Goal: Information Seeking & Learning: Find contact information

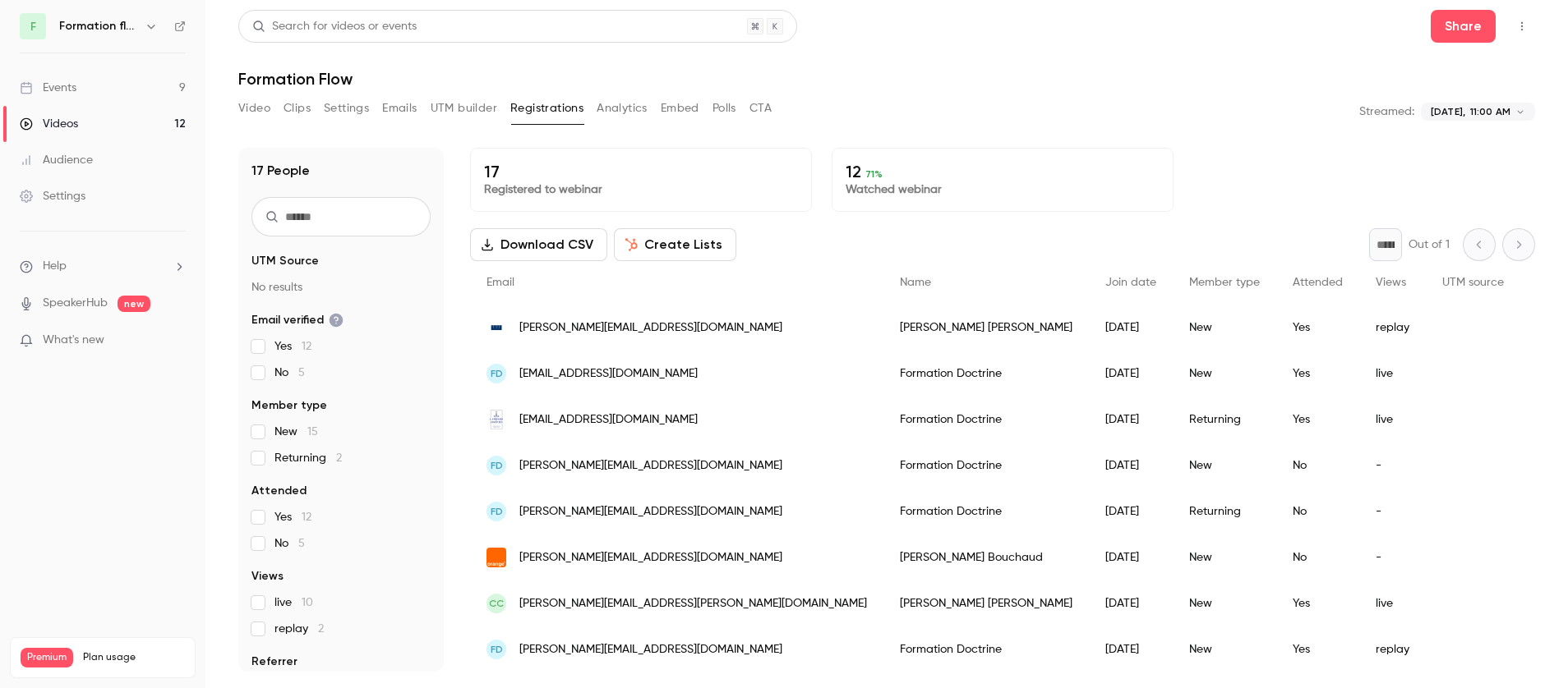
scroll to position [427, 0]
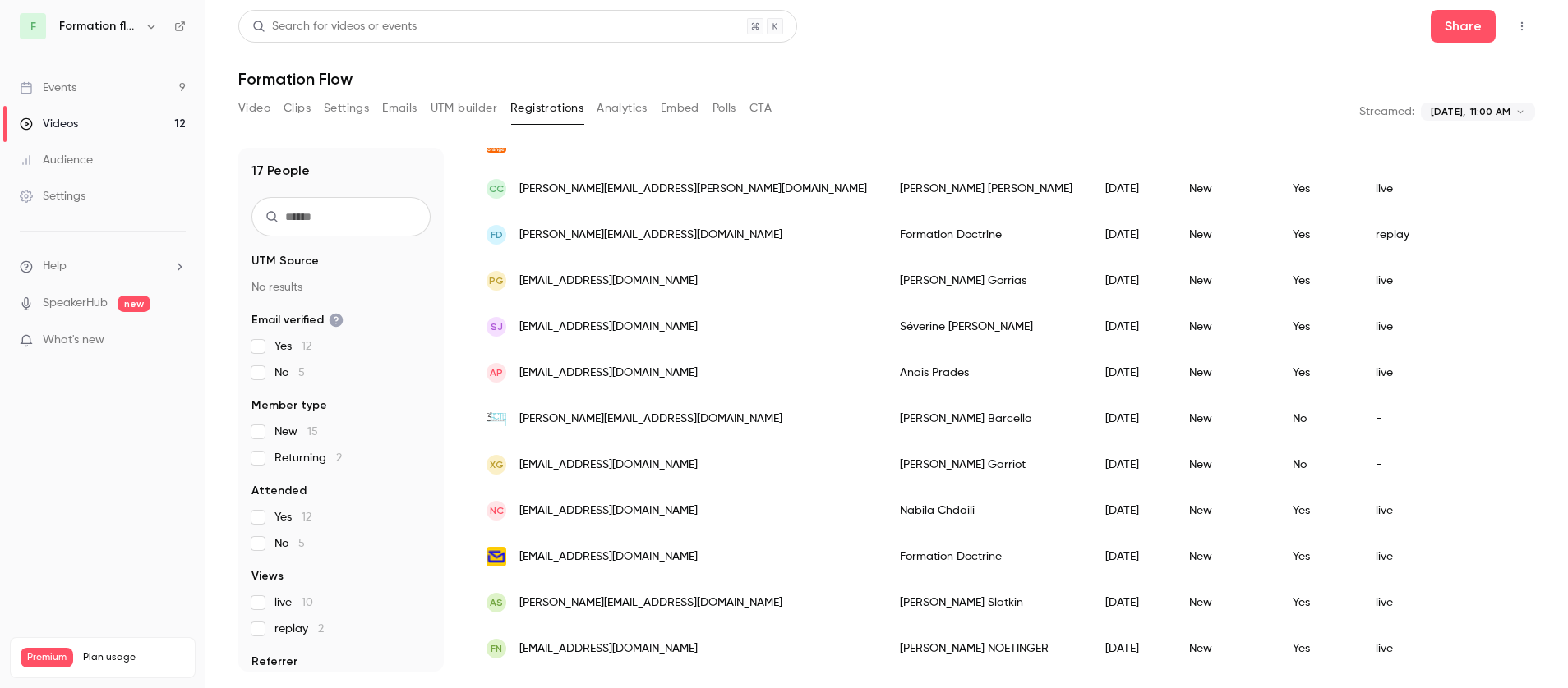
click at [252, 110] on button "Video" at bounding box center [254, 108] width 32 height 26
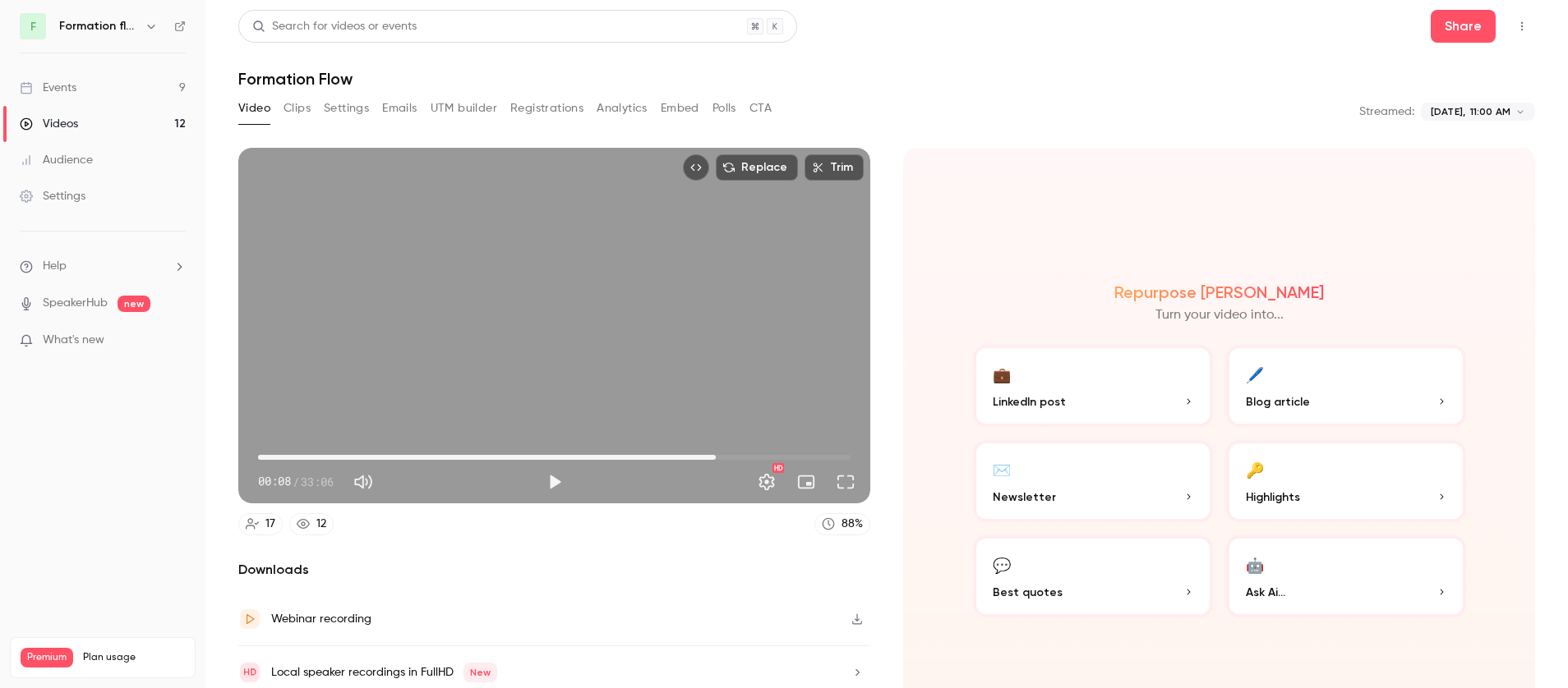
drag, startPoint x: 257, startPoint y: 454, endPoint x: 711, endPoint y: 446, distance: 454.1
click at [713, 455] on span "25:34" at bounding box center [715, 457] width 5 height 5
type input "******"
drag, startPoint x: 713, startPoint y: 450, endPoint x: 802, endPoint y: 449, distance: 89.0
click at [802, 455] on span "30:15" at bounding box center [799, 457] width 5 height 5
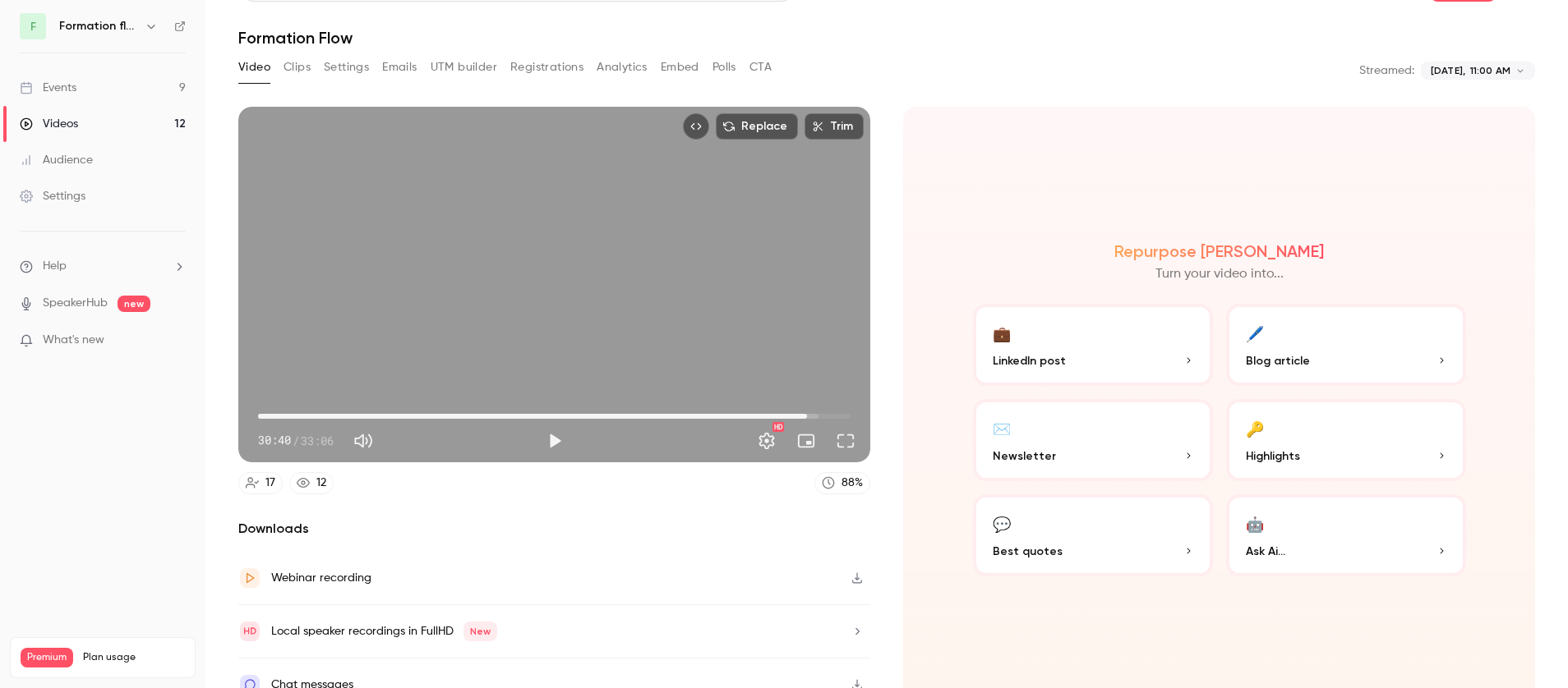
scroll to position [60, 0]
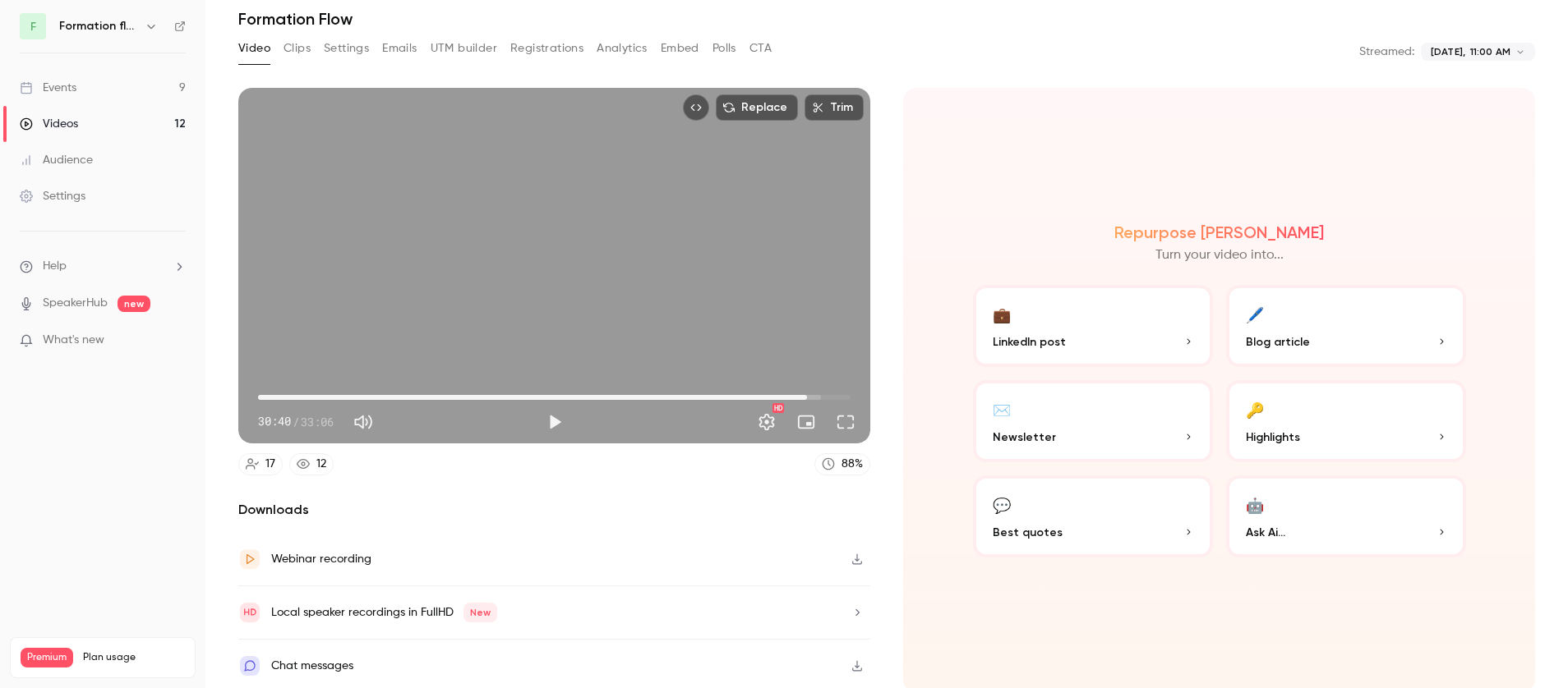
click at [729, 662] on div "Chat messages" at bounding box center [554, 666] width 632 height 53
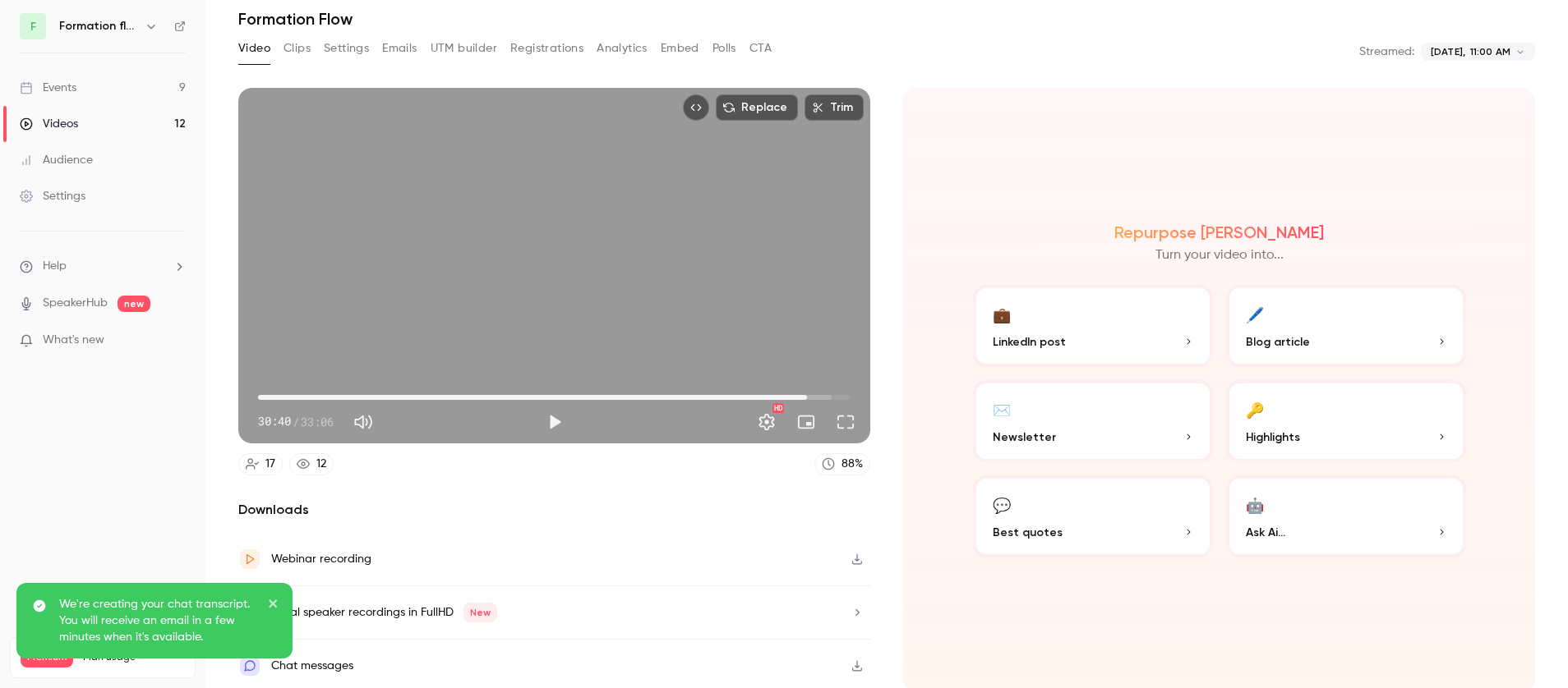
click at [277, 606] on icon "close" at bounding box center [274, 604] width 11 height 13
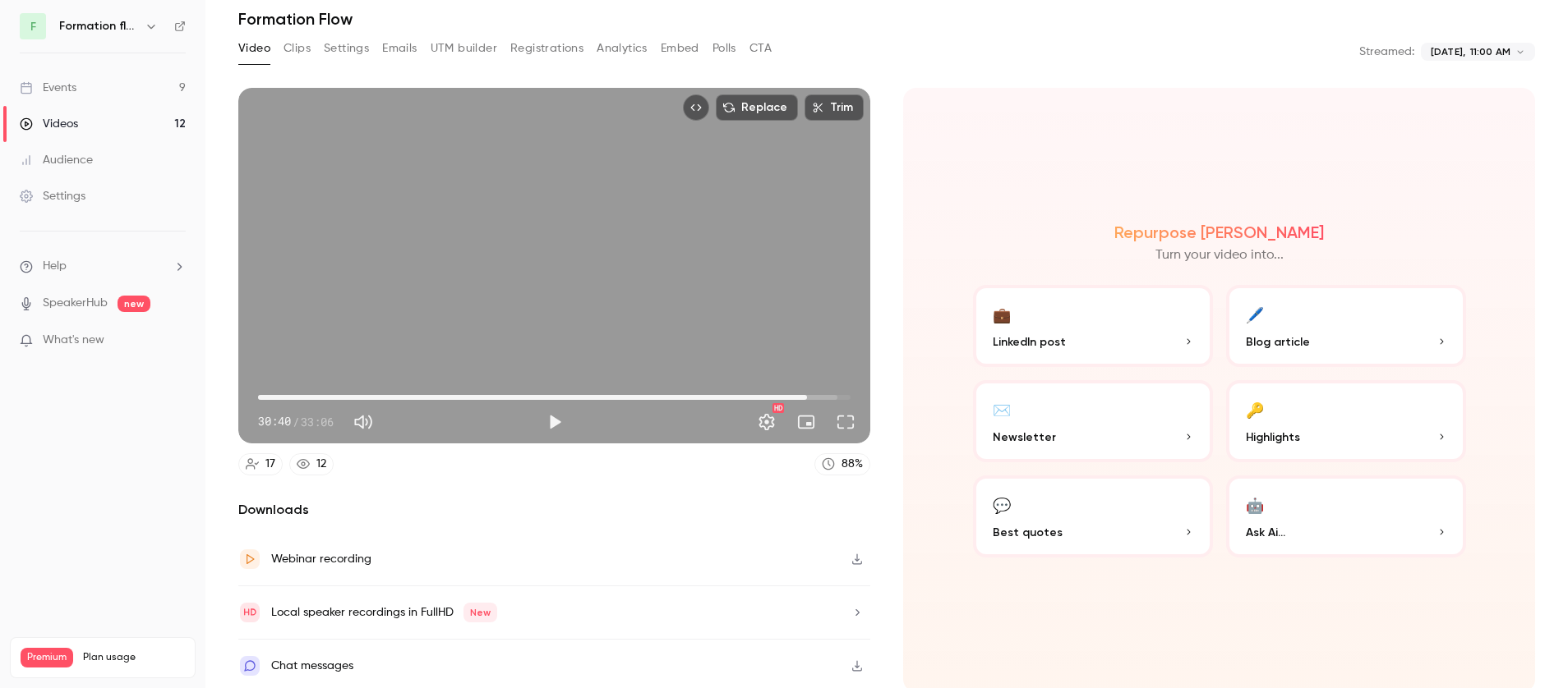
click at [306, 47] on button "Clips" at bounding box center [297, 48] width 27 height 26
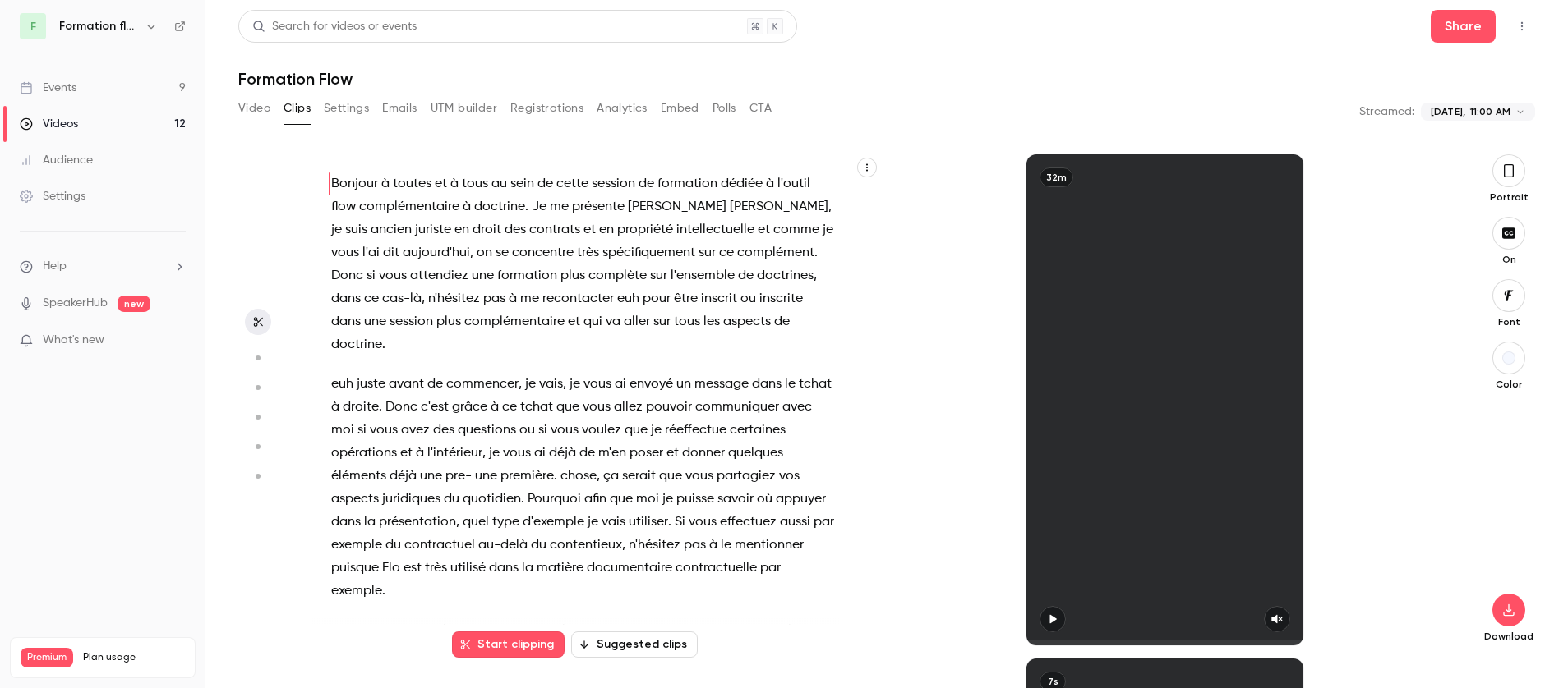
click at [349, 112] on button "Settings" at bounding box center [346, 108] width 45 height 26
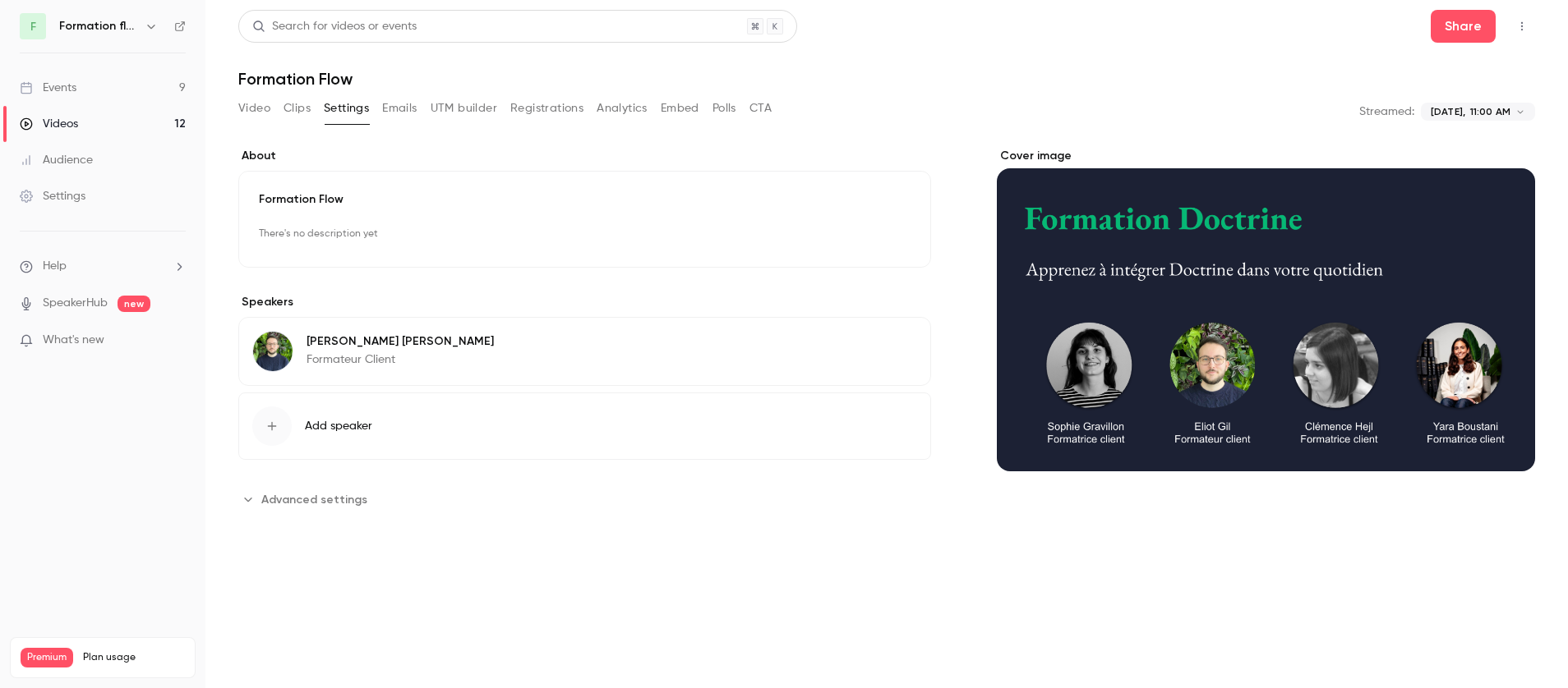
click at [397, 108] on button "Emails" at bounding box center [399, 108] width 34 height 26
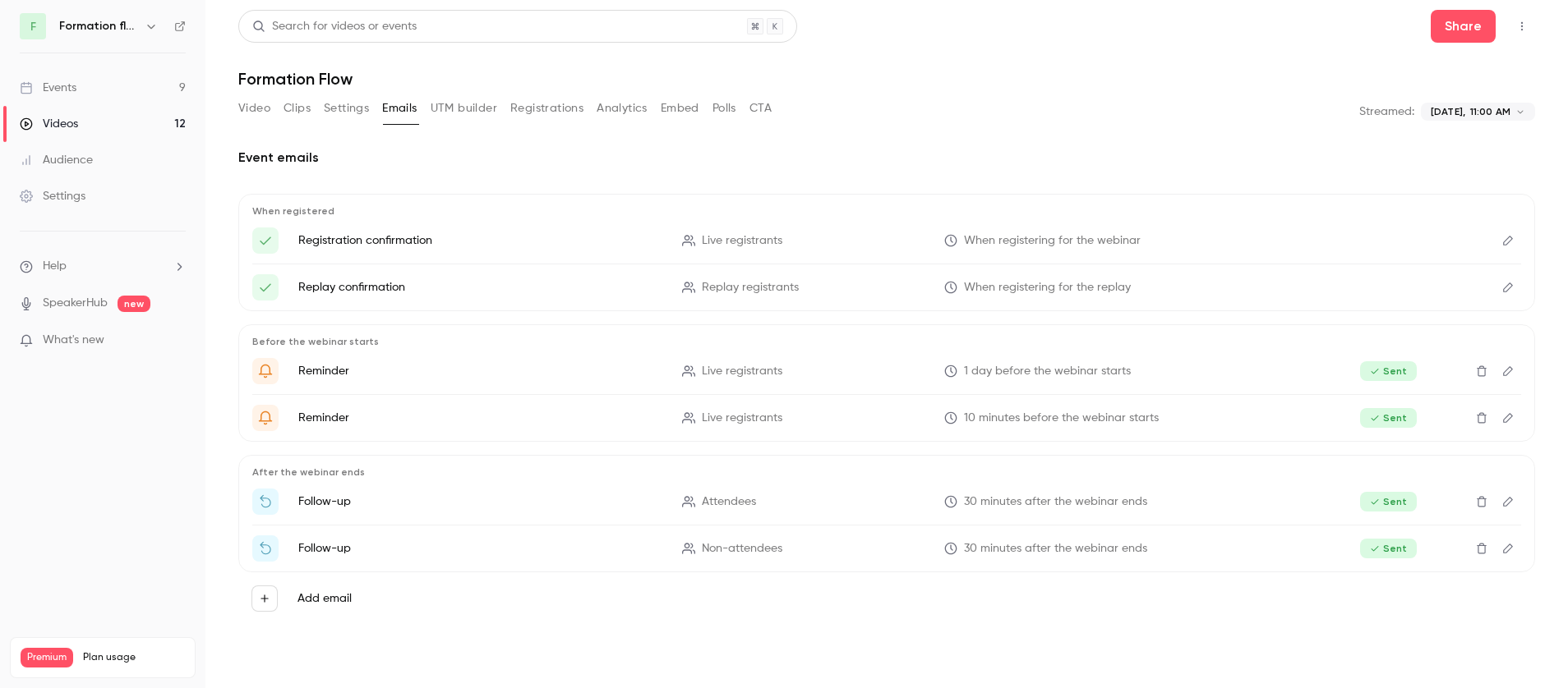
click at [444, 110] on button "UTM builder" at bounding box center [464, 108] width 67 height 26
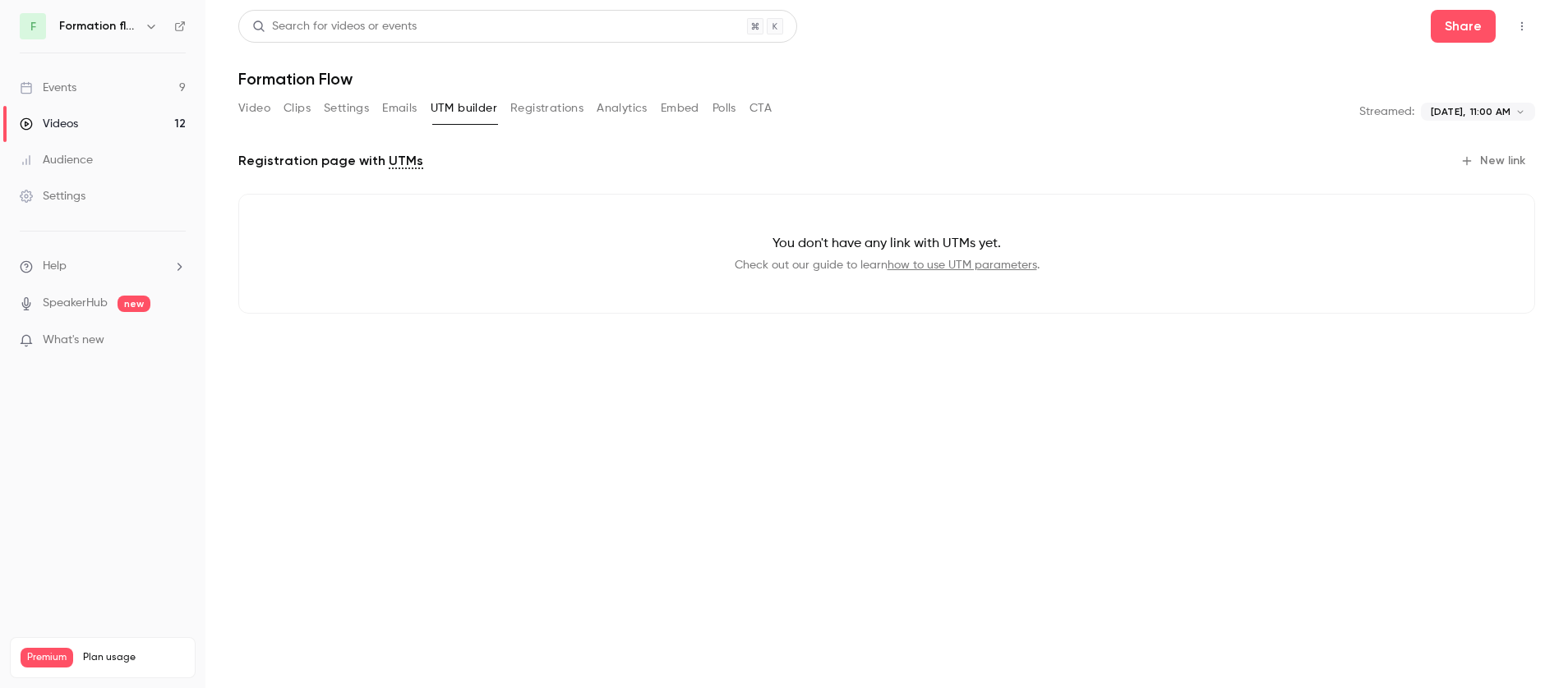
click at [514, 107] on button "Registrations" at bounding box center [546, 108] width 73 height 26
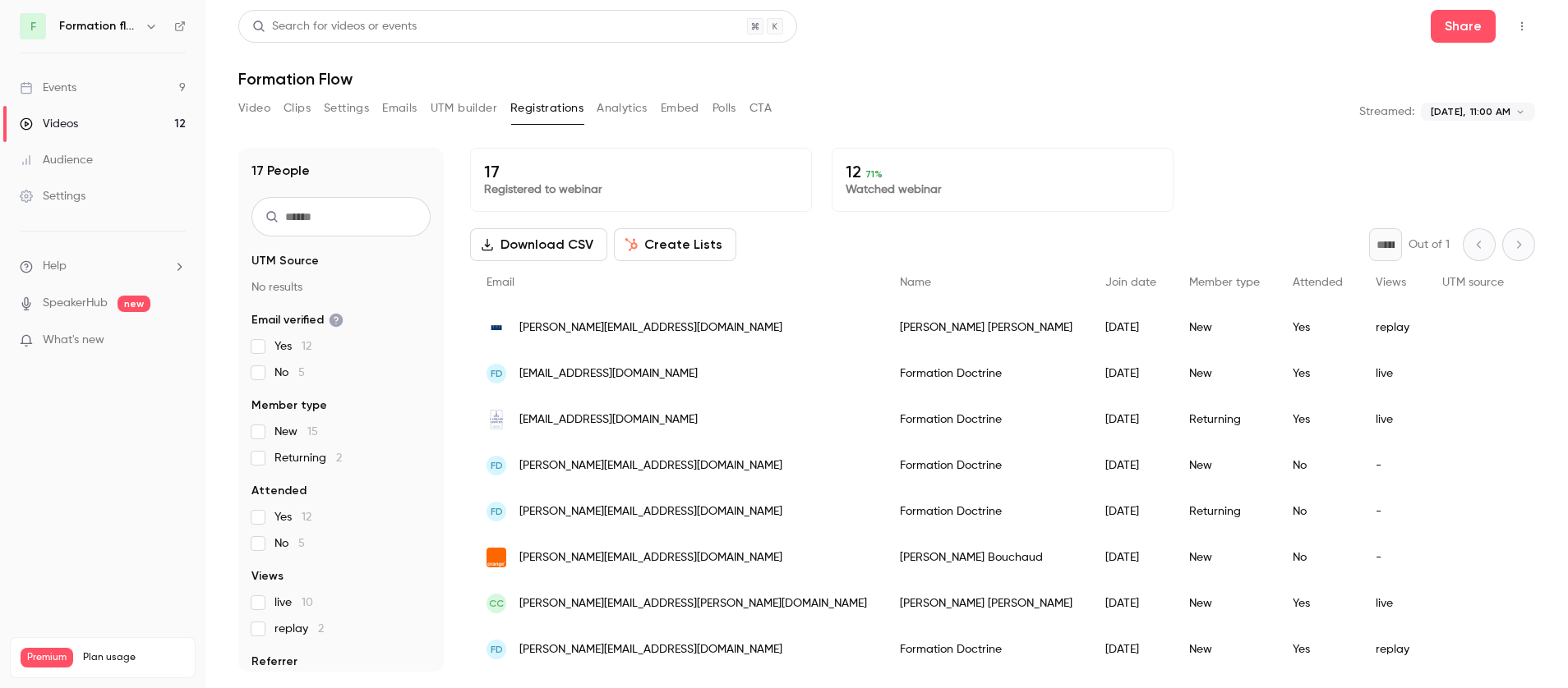
click at [610, 109] on button "Analytics" at bounding box center [622, 108] width 51 height 26
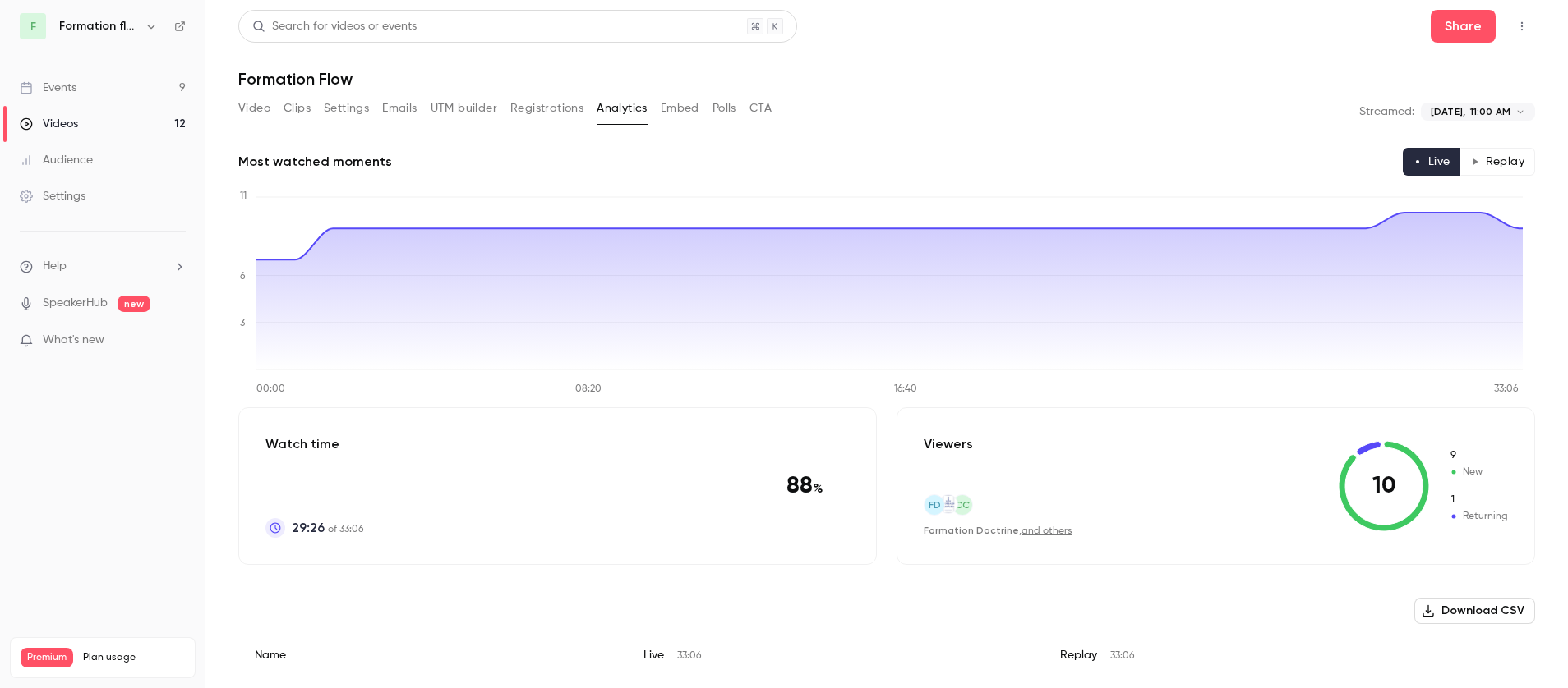
click at [674, 103] on button "Embed" at bounding box center [680, 108] width 39 height 26
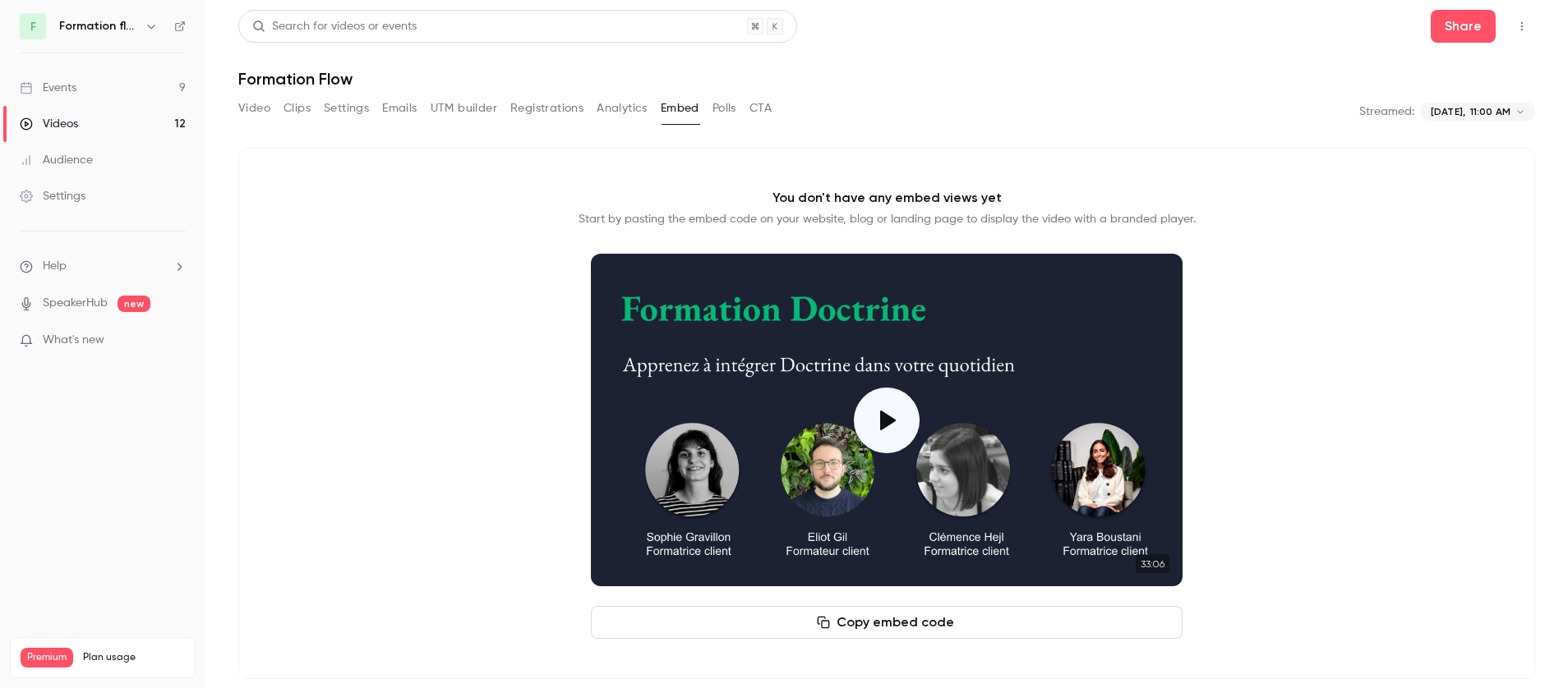
click at [724, 103] on button "Polls" at bounding box center [725, 108] width 24 height 26
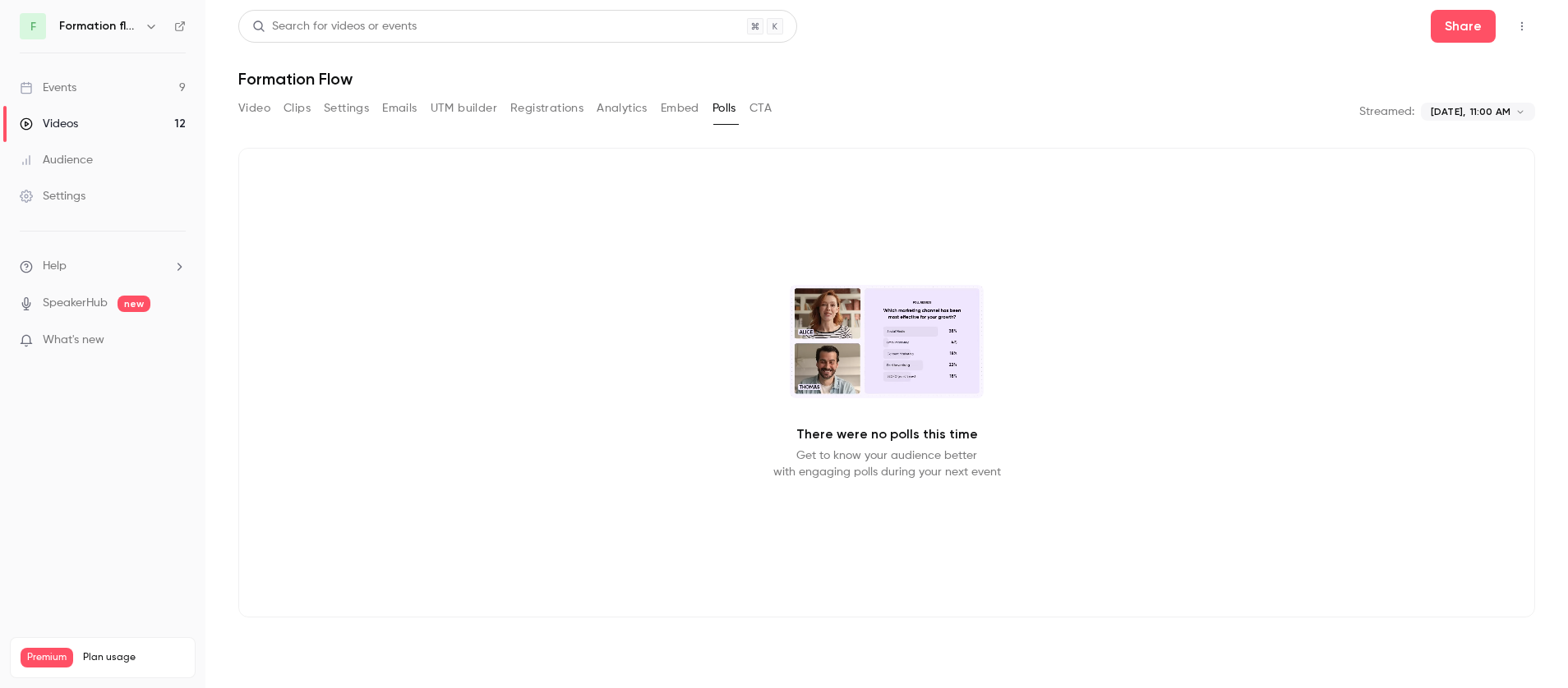
click at [257, 114] on button "Video" at bounding box center [254, 108] width 32 height 26
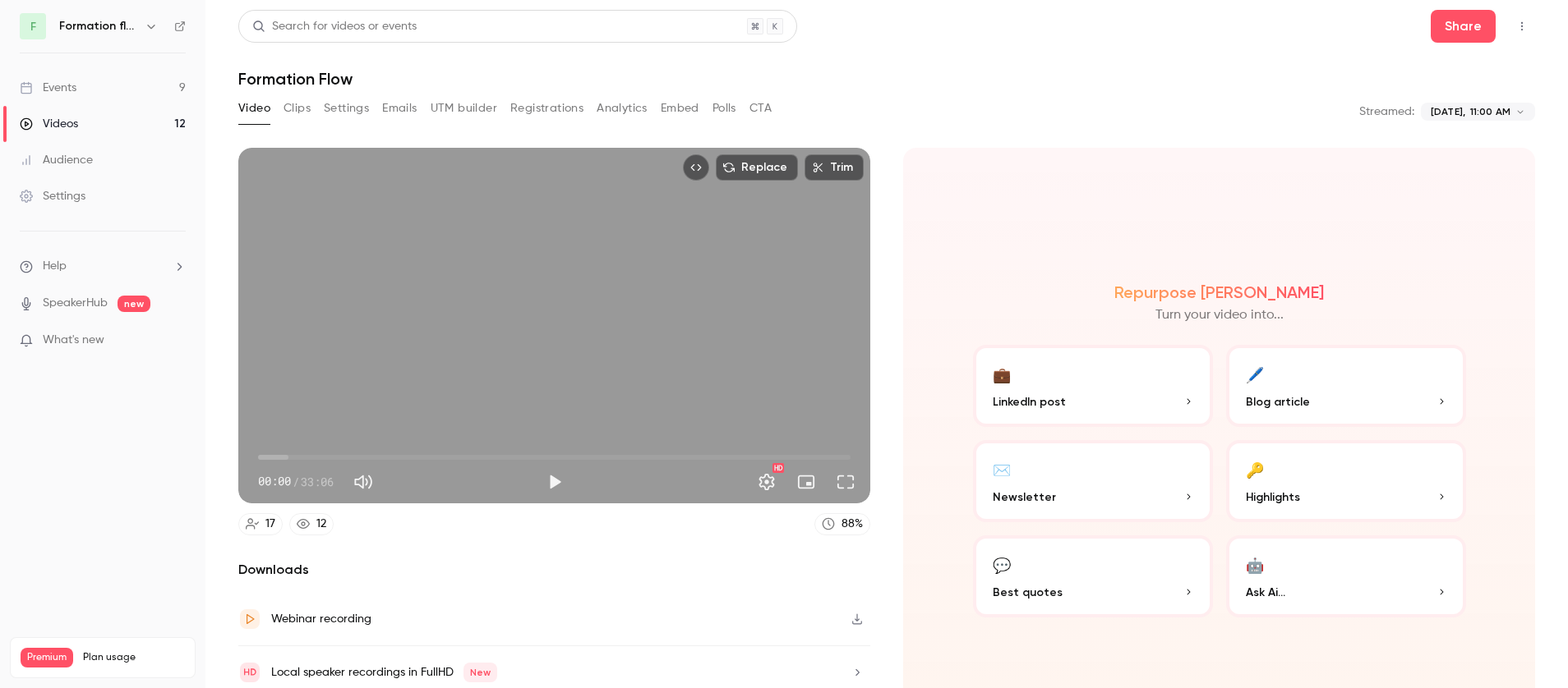
click at [374, 105] on div "Video Clips Settings Emails UTM builder Registrations Analytics Embed Polls CTA" at bounding box center [505, 108] width 533 height 26
click at [344, 110] on button "Settings" at bounding box center [346, 108] width 45 height 26
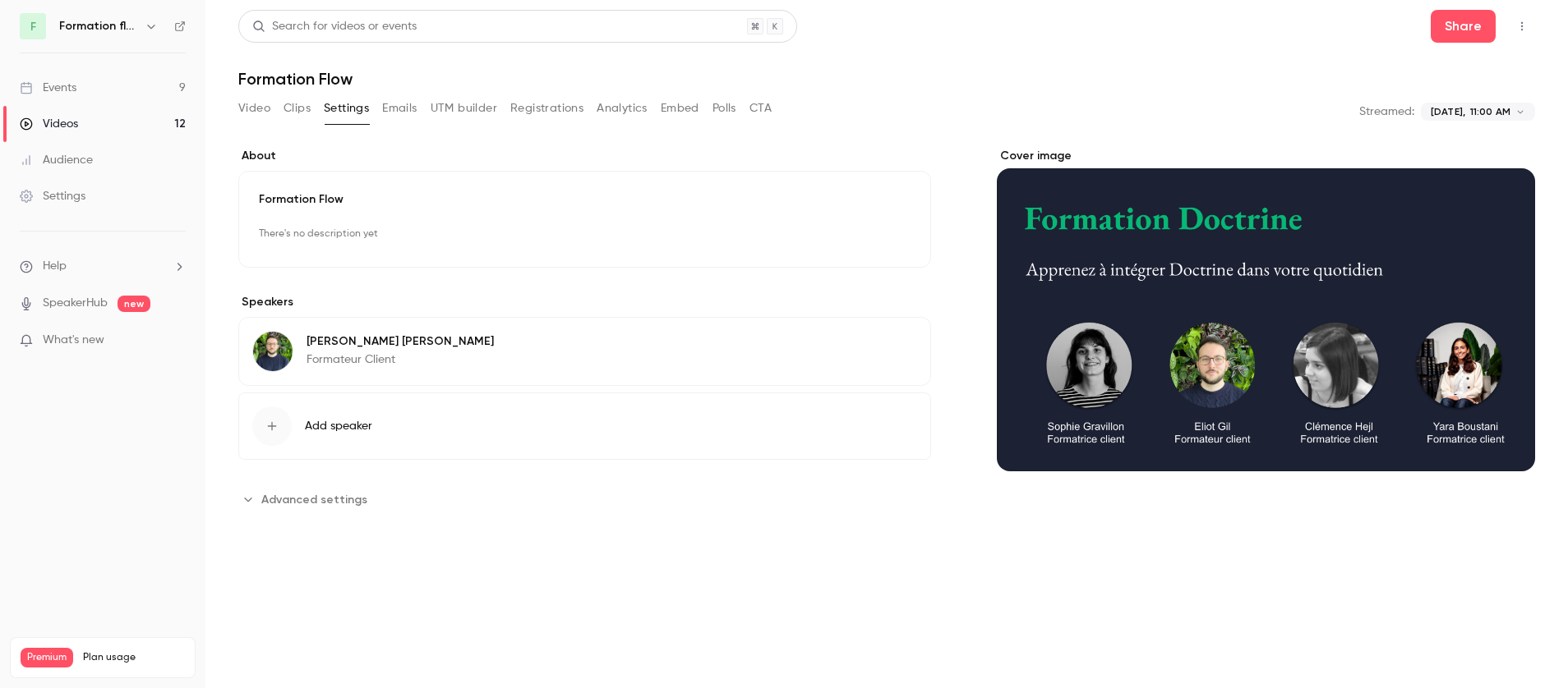
click at [291, 113] on button "Clips" at bounding box center [297, 108] width 27 height 26
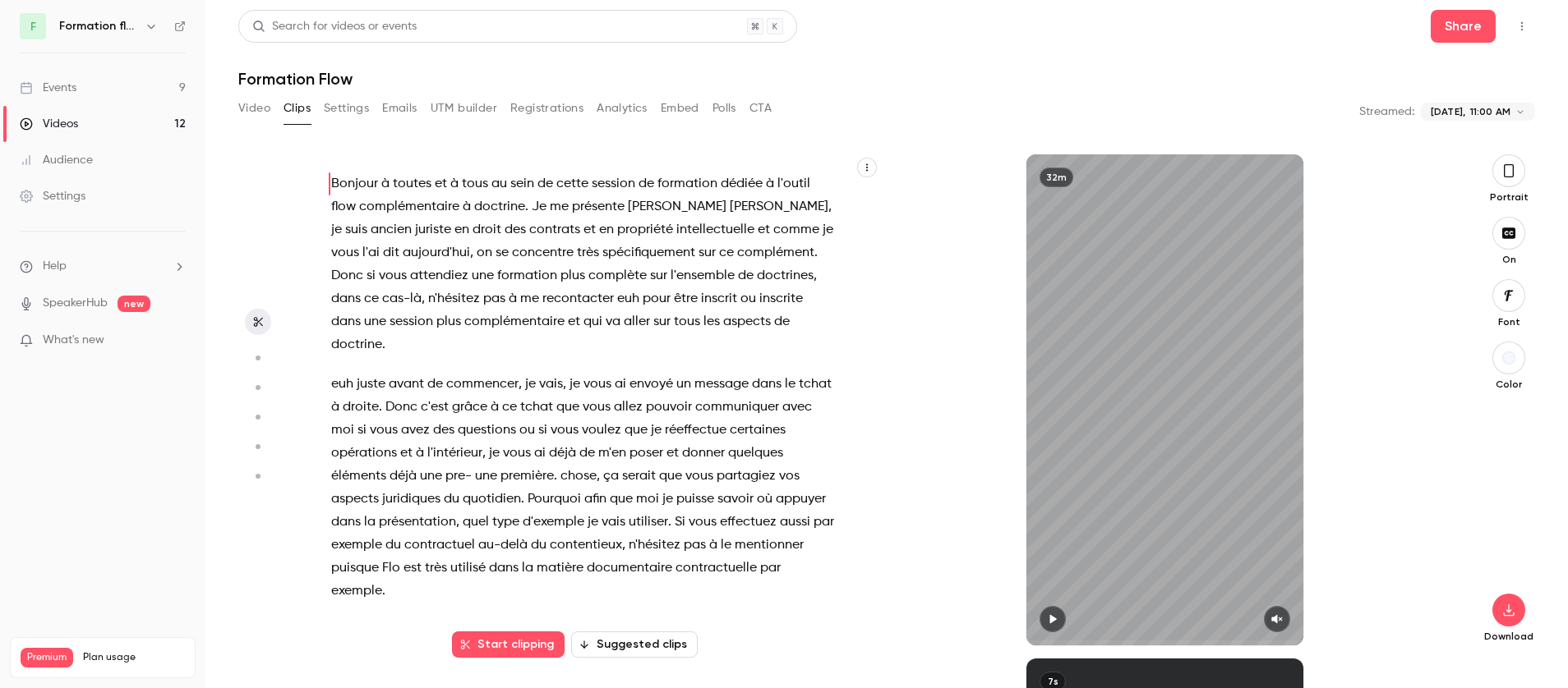
click at [395, 104] on button "Emails" at bounding box center [399, 108] width 34 height 26
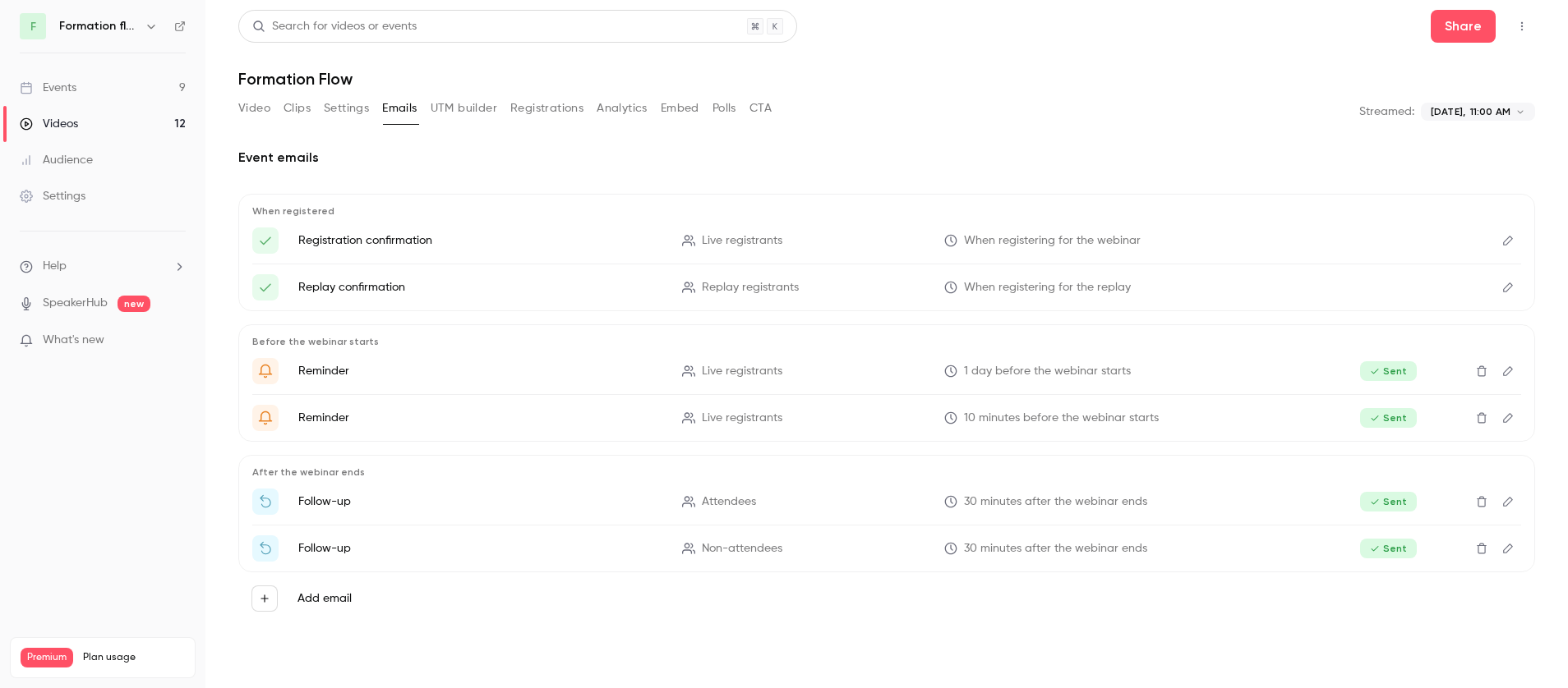
click at [559, 108] on button "Registrations" at bounding box center [546, 108] width 73 height 26
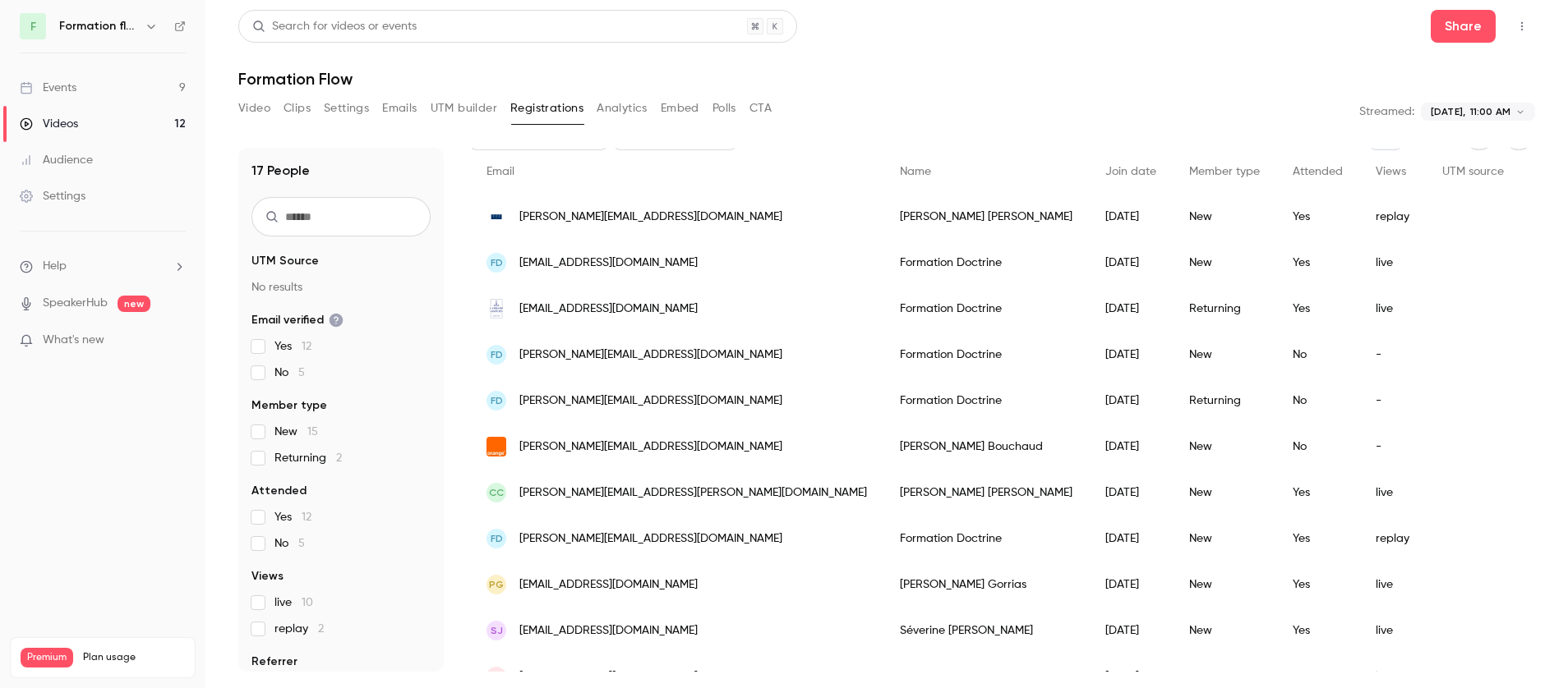
scroll to position [132, 0]
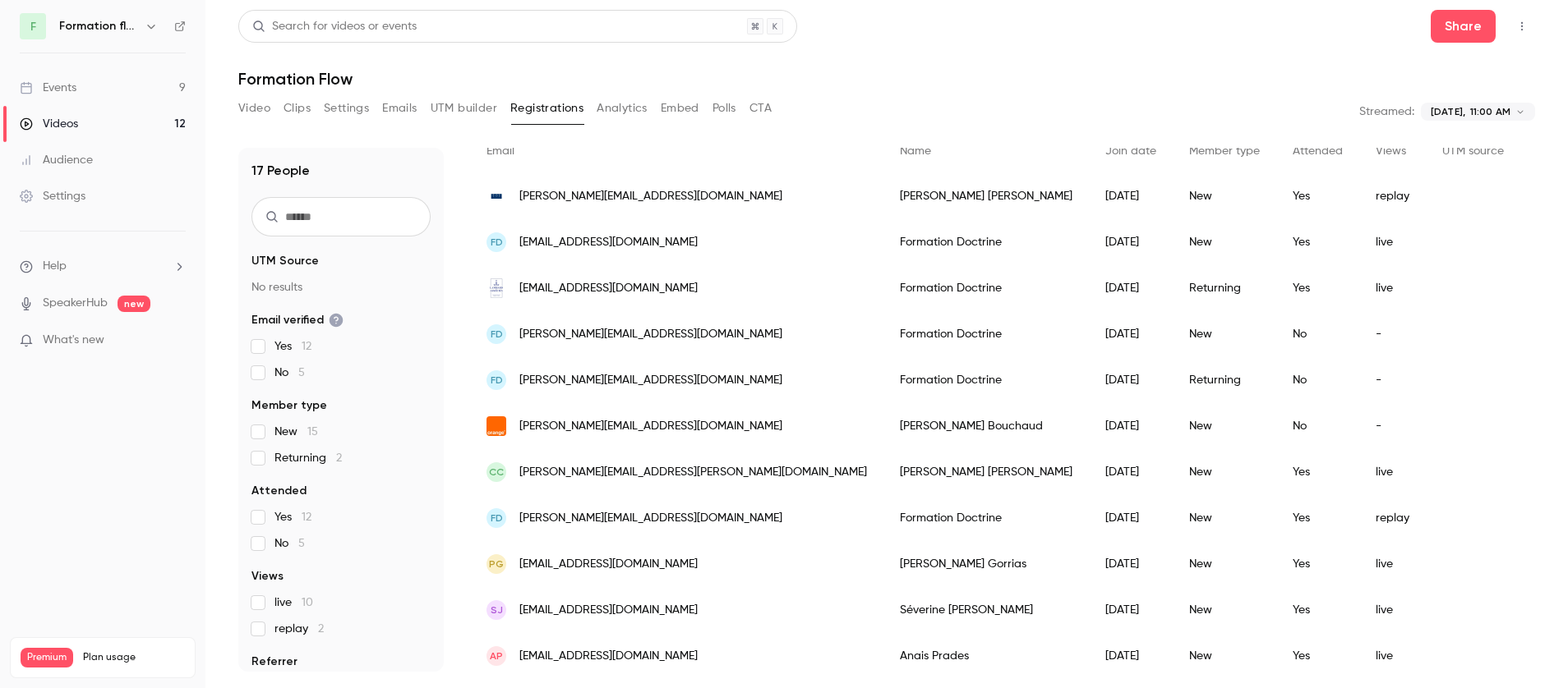
click at [573, 333] on span "[PERSON_NAME][EMAIL_ADDRESS][DOMAIN_NAME]" at bounding box center [650, 335] width 263 height 18
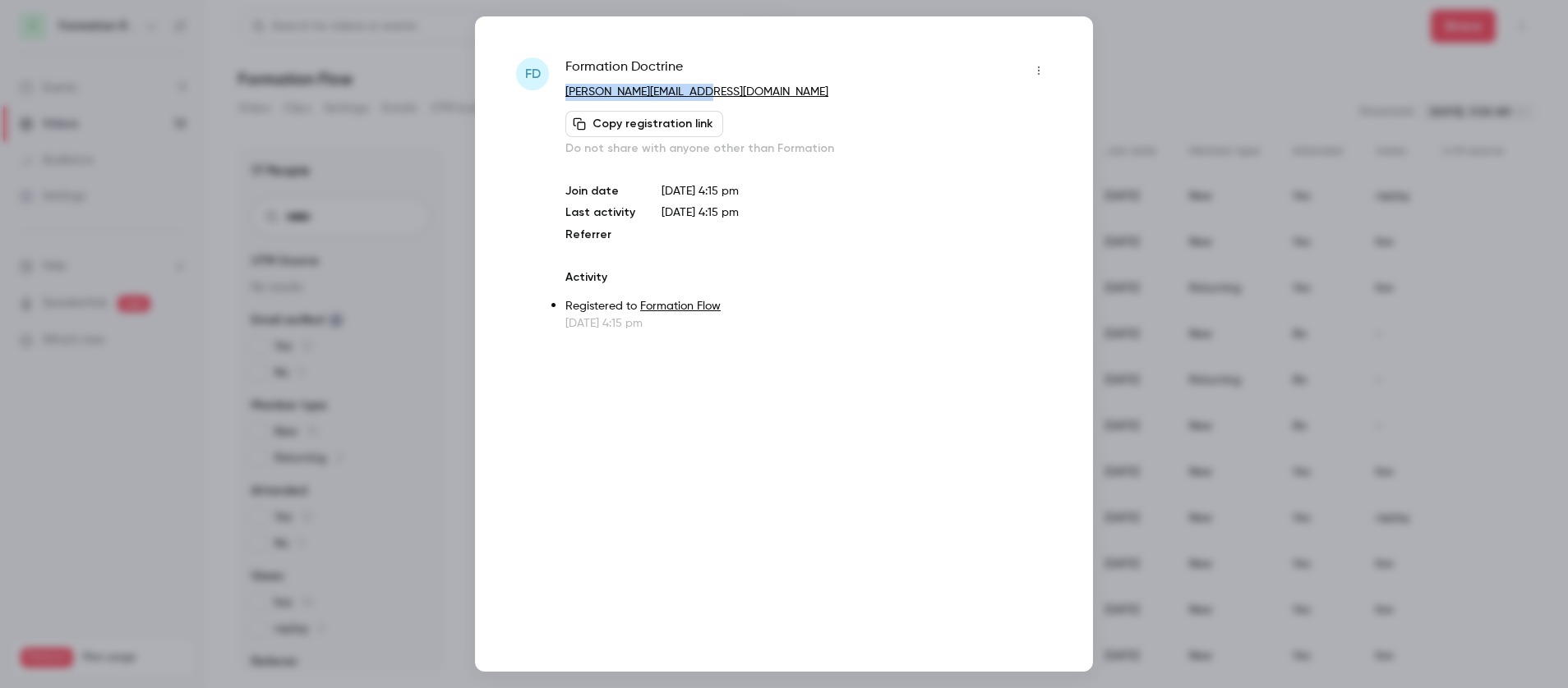
copy link "[PERSON_NAME][EMAIL_ADDRESS][DOMAIN_NAME]"
click at [1204, 98] on div at bounding box center [784, 344] width 1568 height 688
click at [1204, 98] on div "**********" at bounding box center [887, 111] width 1297 height 32
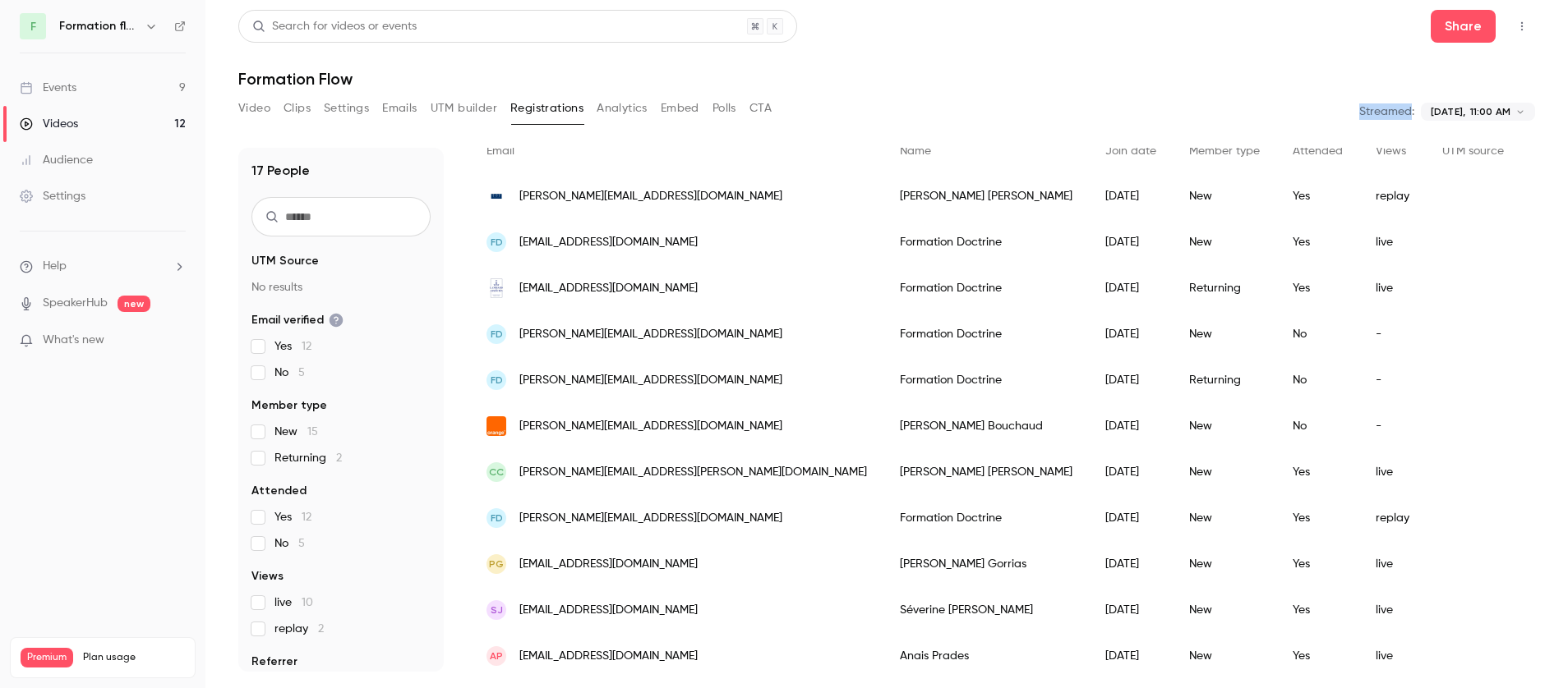
click at [681, 388] on div "FD [PERSON_NAME][EMAIL_ADDRESS][DOMAIN_NAME]" at bounding box center [677, 380] width 414 height 46
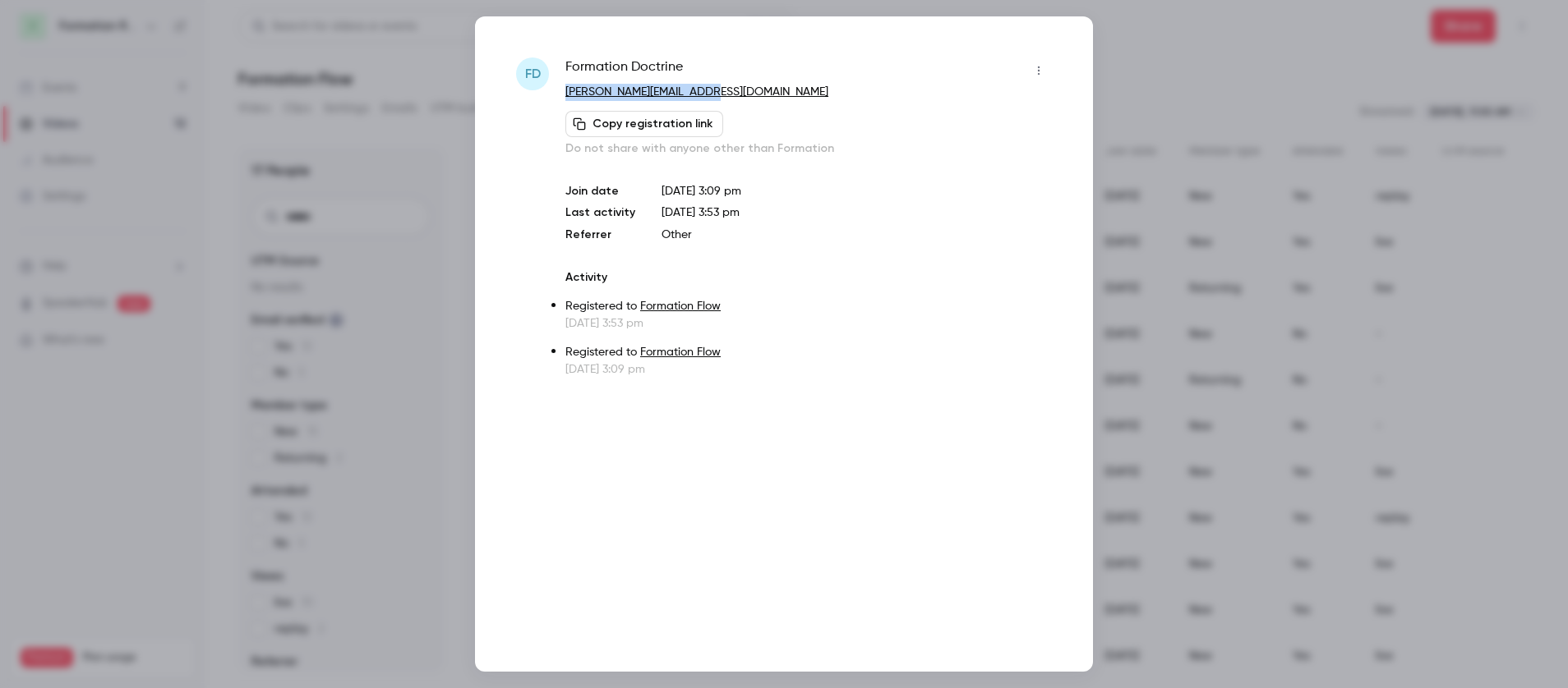
copy link "[PERSON_NAME][EMAIL_ADDRESS][DOMAIN_NAME]"
click at [1224, 121] on div at bounding box center [784, 344] width 1568 height 688
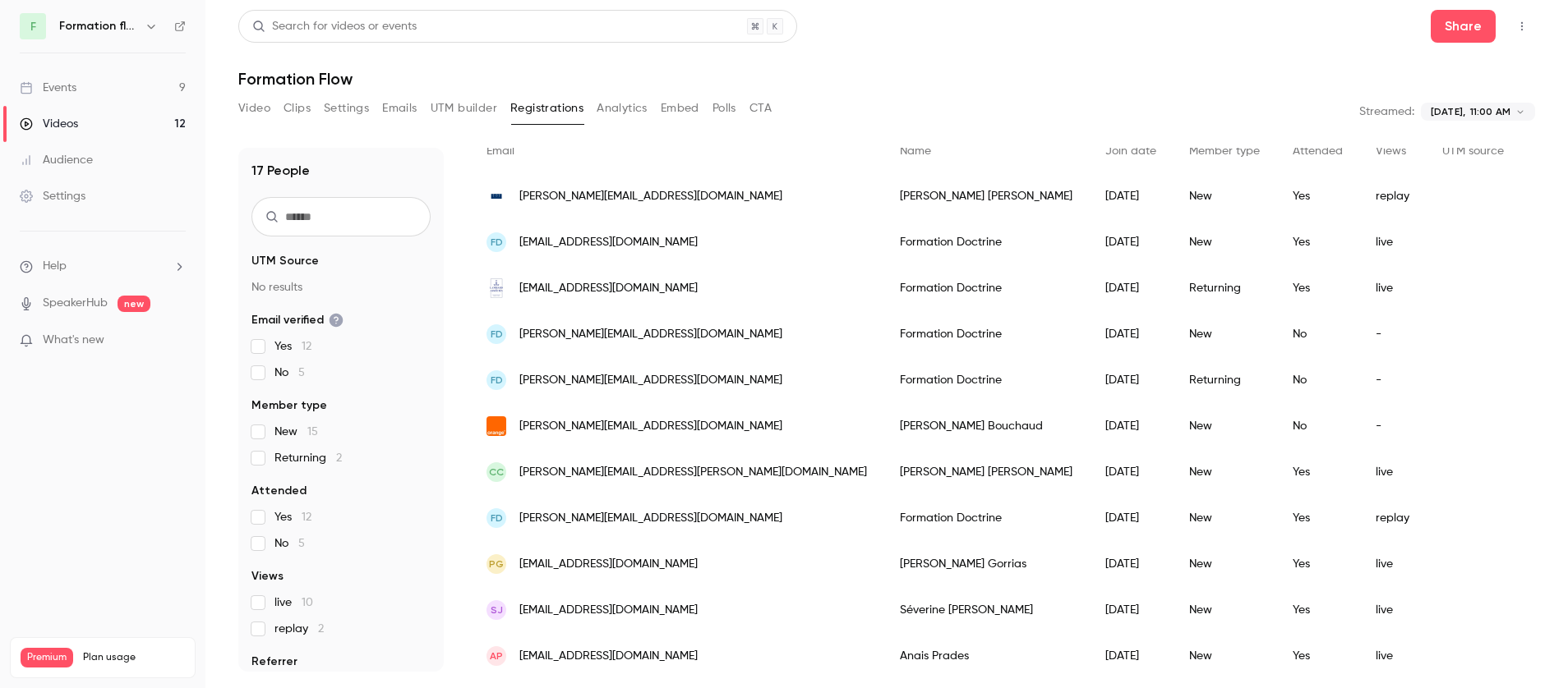
click at [591, 425] on span "[PERSON_NAME][EMAIL_ADDRESS][DOMAIN_NAME]" at bounding box center [650, 427] width 263 height 18
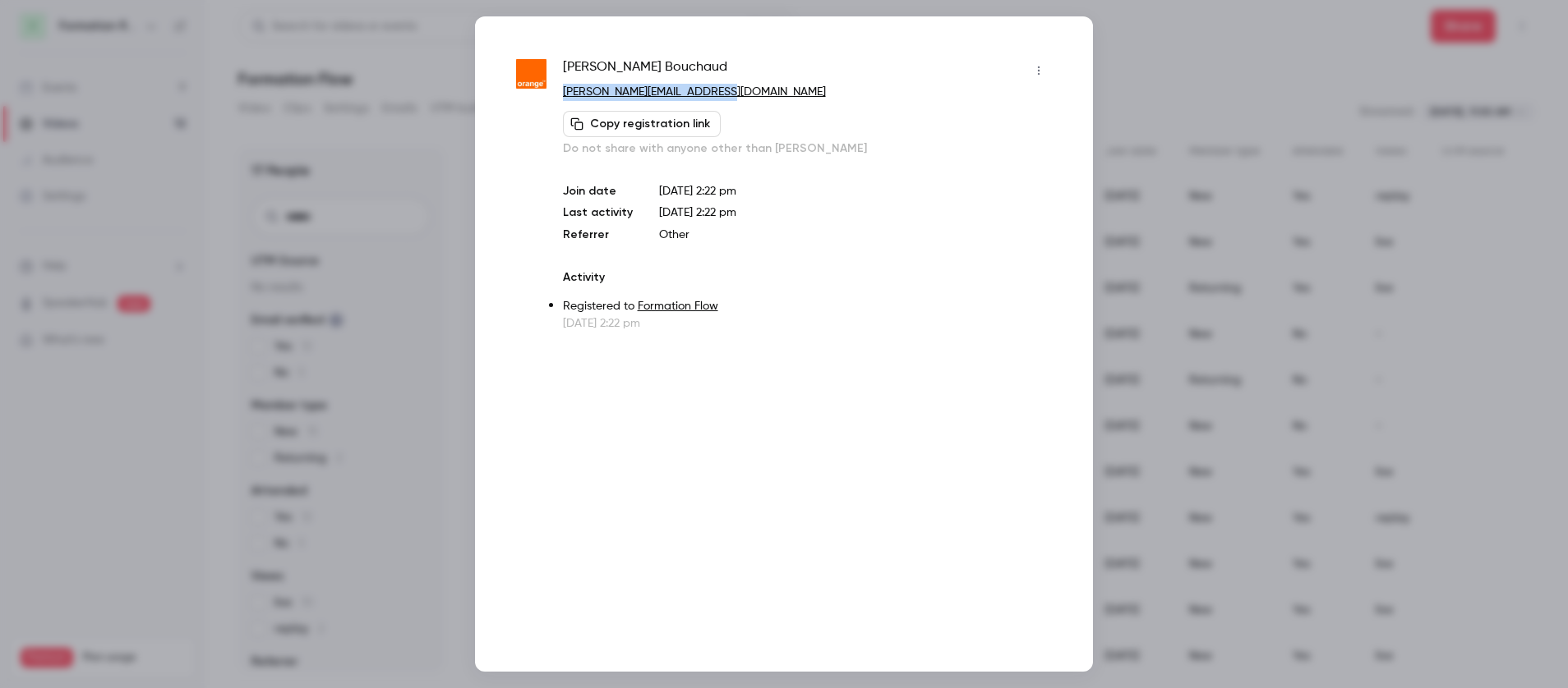
copy link "[PERSON_NAME][EMAIL_ADDRESS][DOMAIN_NAME]"
click at [1224, 234] on div at bounding box center [784, 344] width 1568 height 688
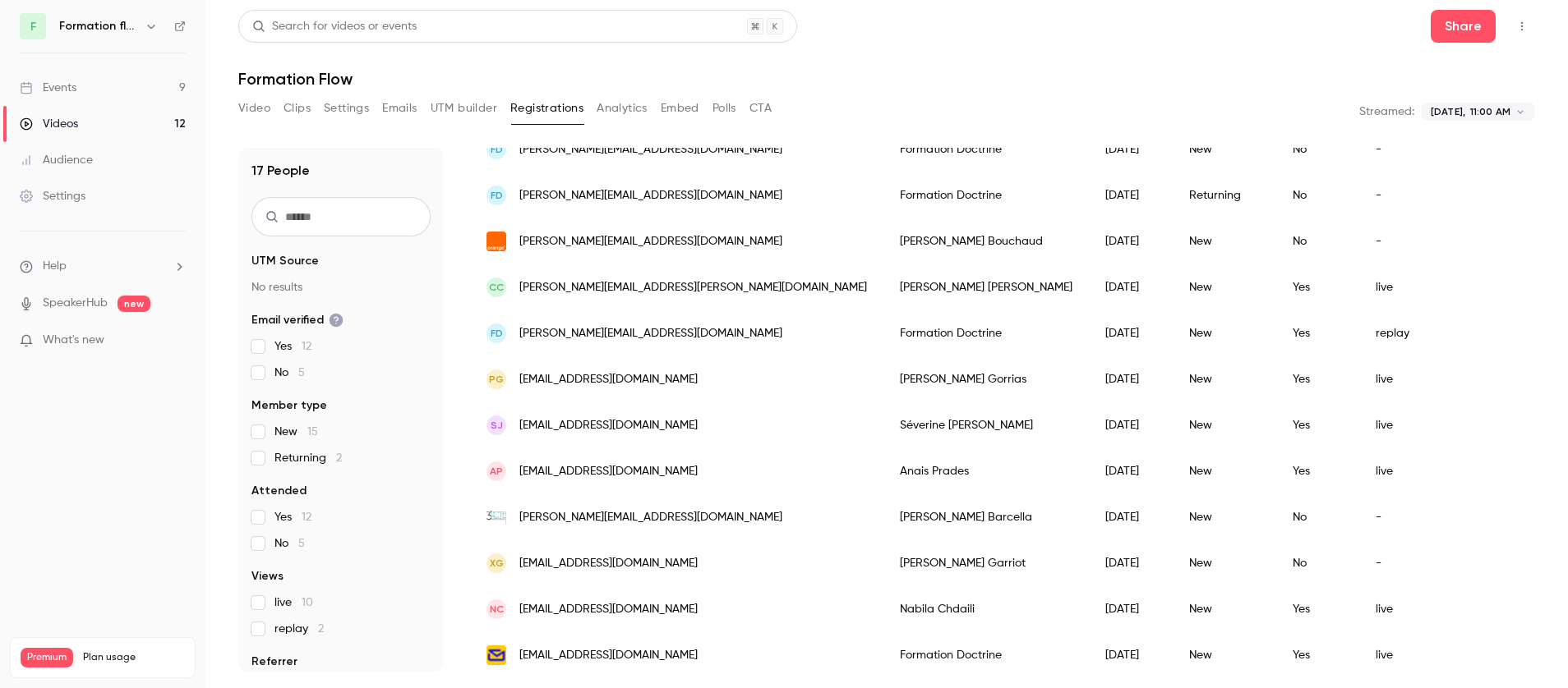
scroll to position [317, 0]
click at [598, 522] on span "[PERSON_NAME][EMAIL_ADDRESS][DOMAIN_NAME]" at bounding box center [650, 516] width 263 height 18
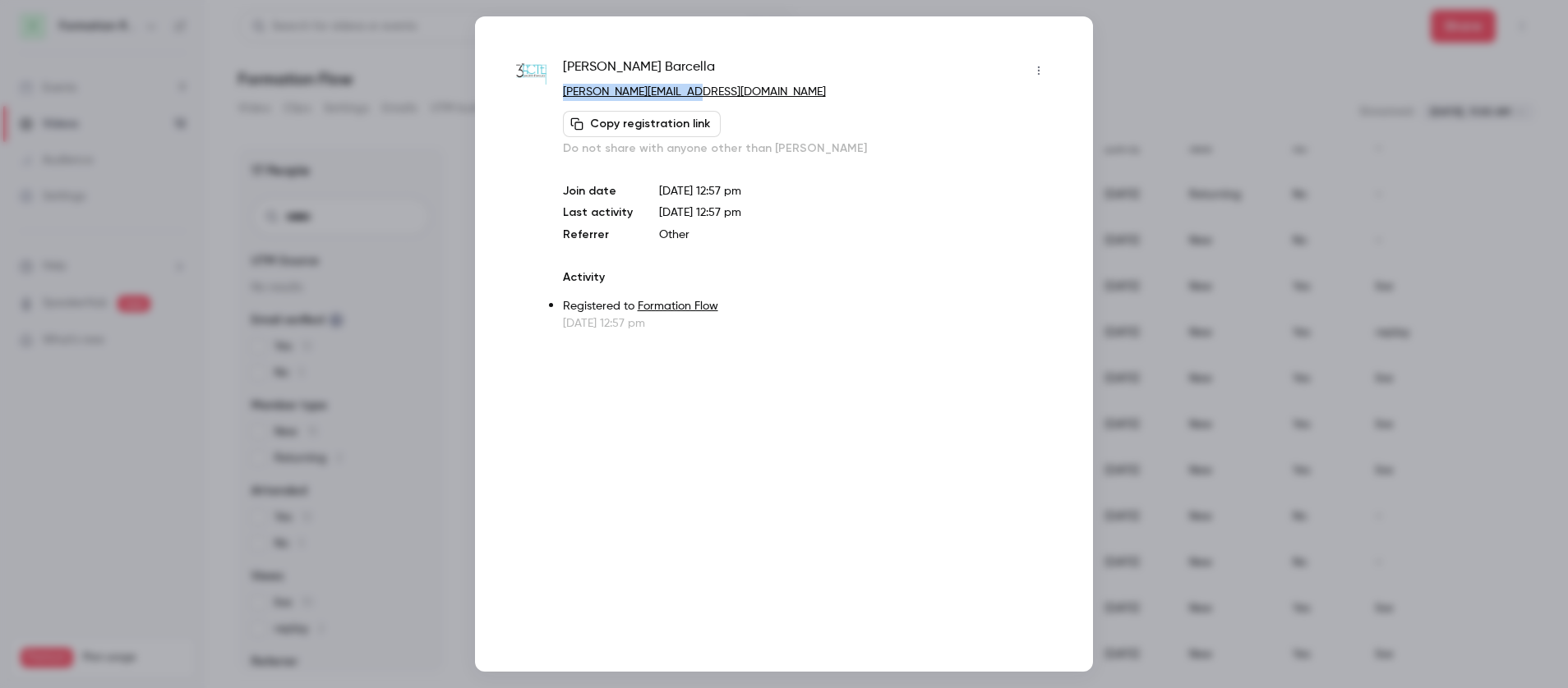
copy link "[PERSON_NAME][EMAIL_ADDRESS][DOMAIN_NAME]"
click at [1253, 267] on div at bounding box center [784, 344] width 1568 height 688
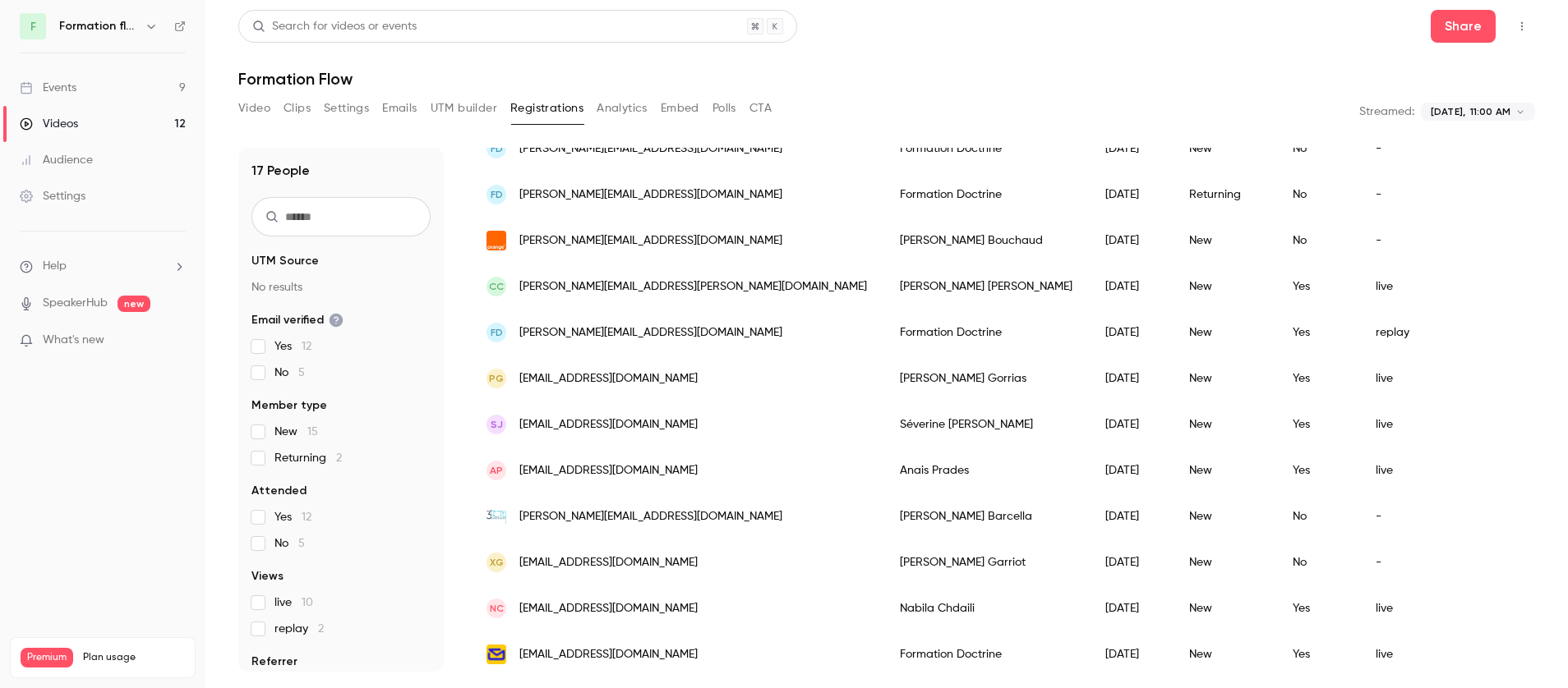
click at [619, 558] on span "[EMAIL_ADDRESS][DOMAIN_NAME]" at bounding box center [609, 563] width 178 height 18
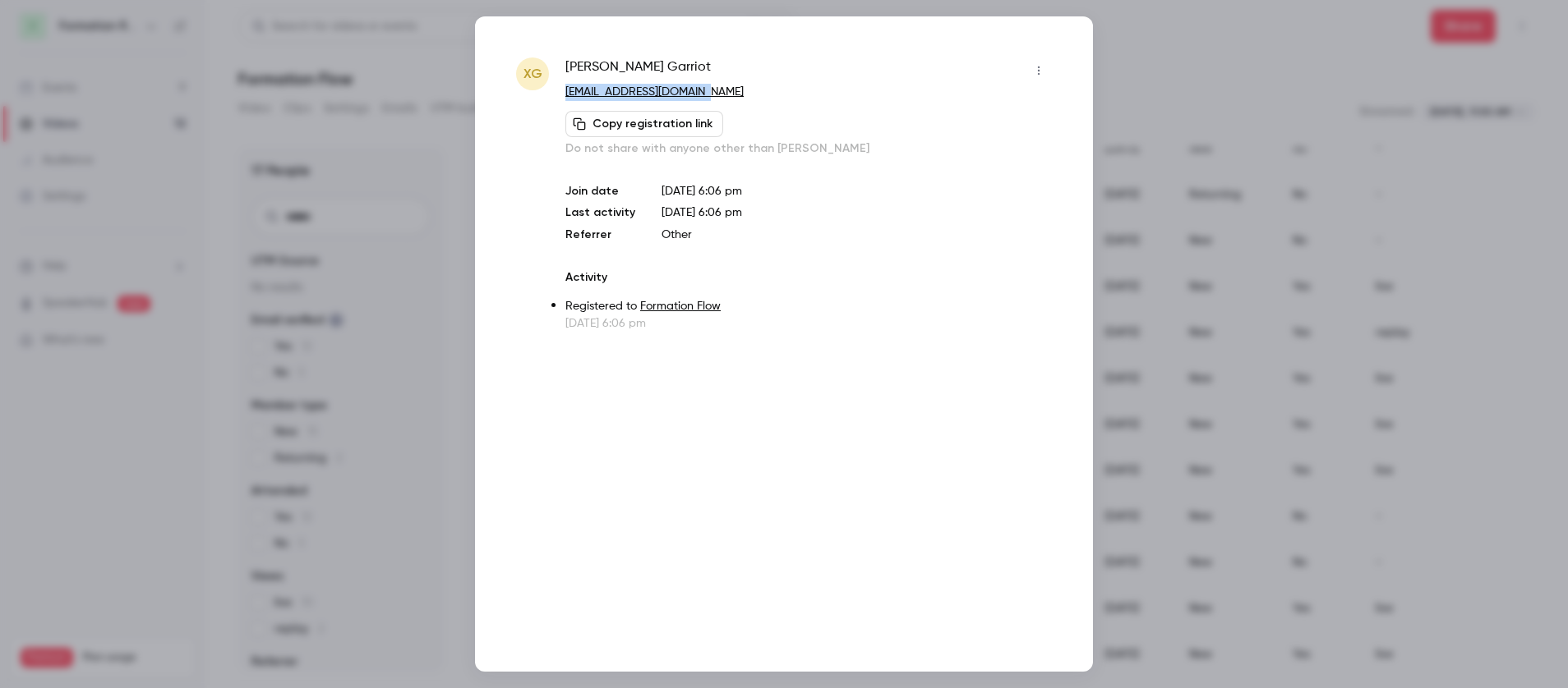
copy link "[EMAIL_ADDRESS][DOMAIN_NAME]"
click at [1221, 274] on div at bounding box center [784, 344] width 1568 height 688
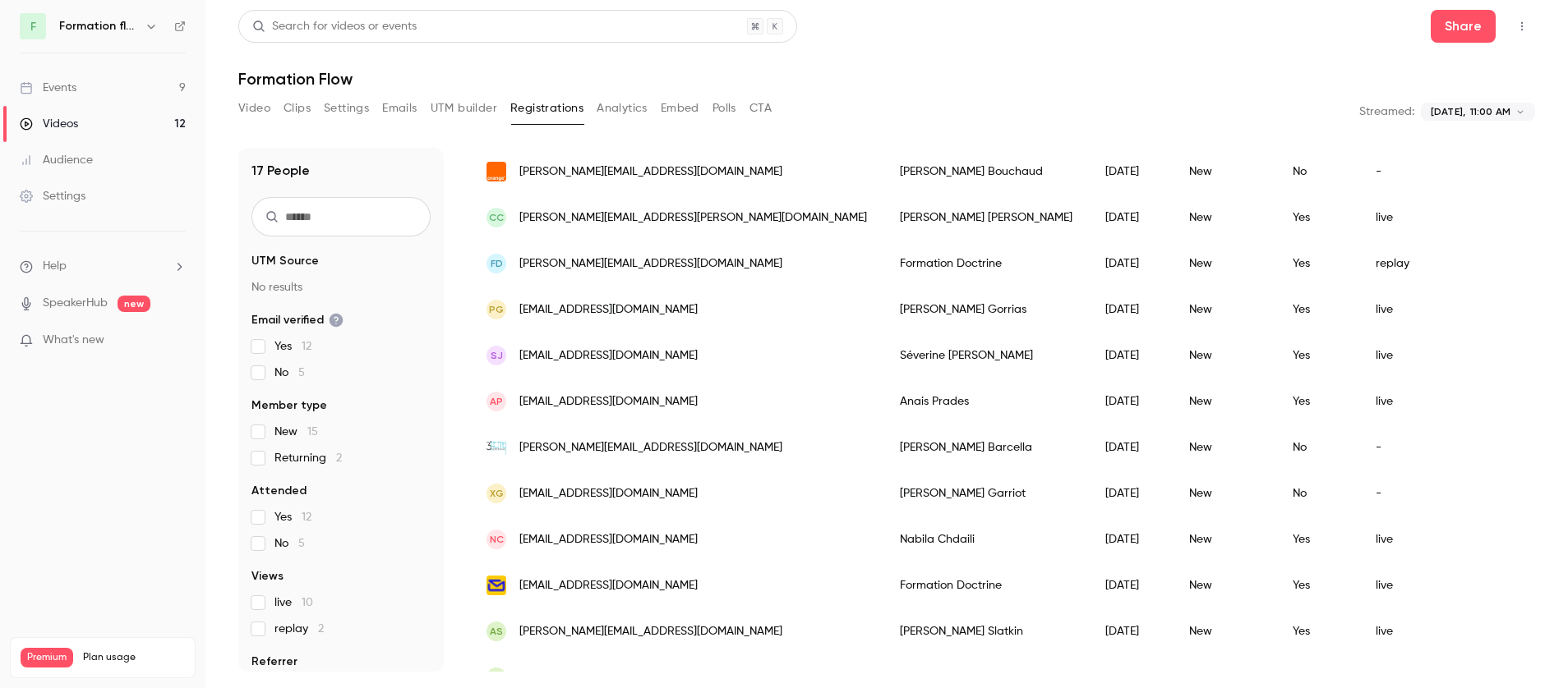
scroll to position [427, 0]
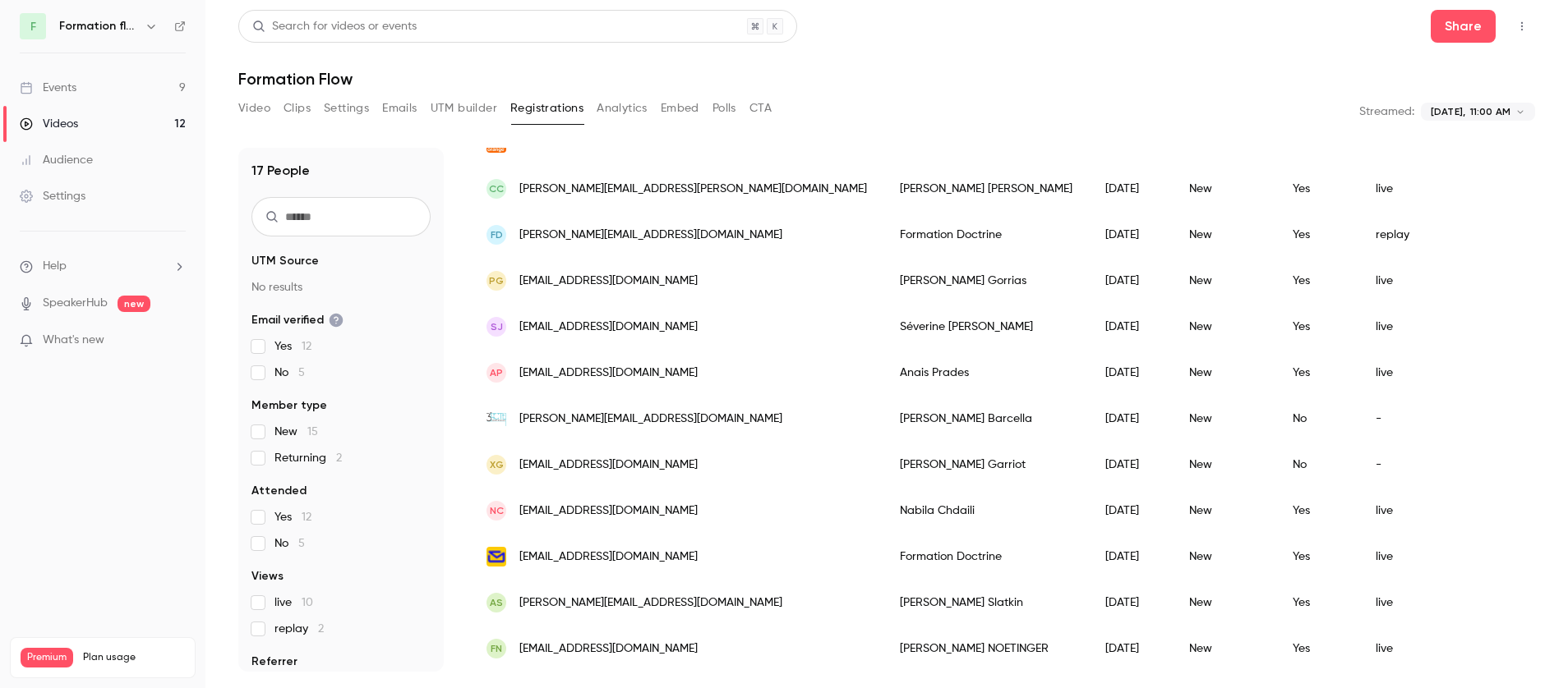
click at [883, 637] on div "[PERSON_NAME]" at bounding box center [985, 649] width 205 height 46
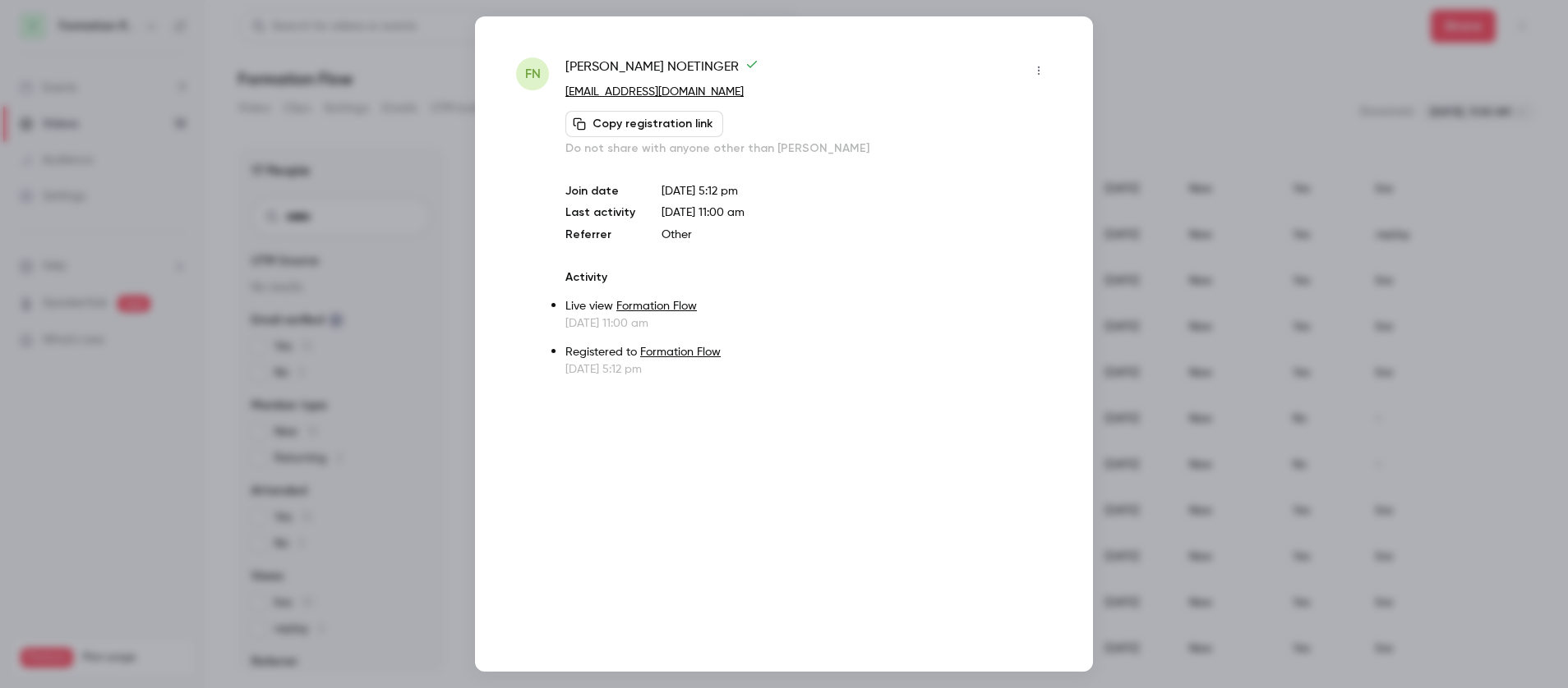
click at [850, 230] on p "Other" at bounding box center [856, 235] width 391 height 17
copy link "[EMAIL_ADDRESS][DOMAIN_NAME]"
click at [1164, 111] on div at bounding box center [784, 344] width 1568 height 688
